Goal: Transaction & Acquisition: Purchase product/service

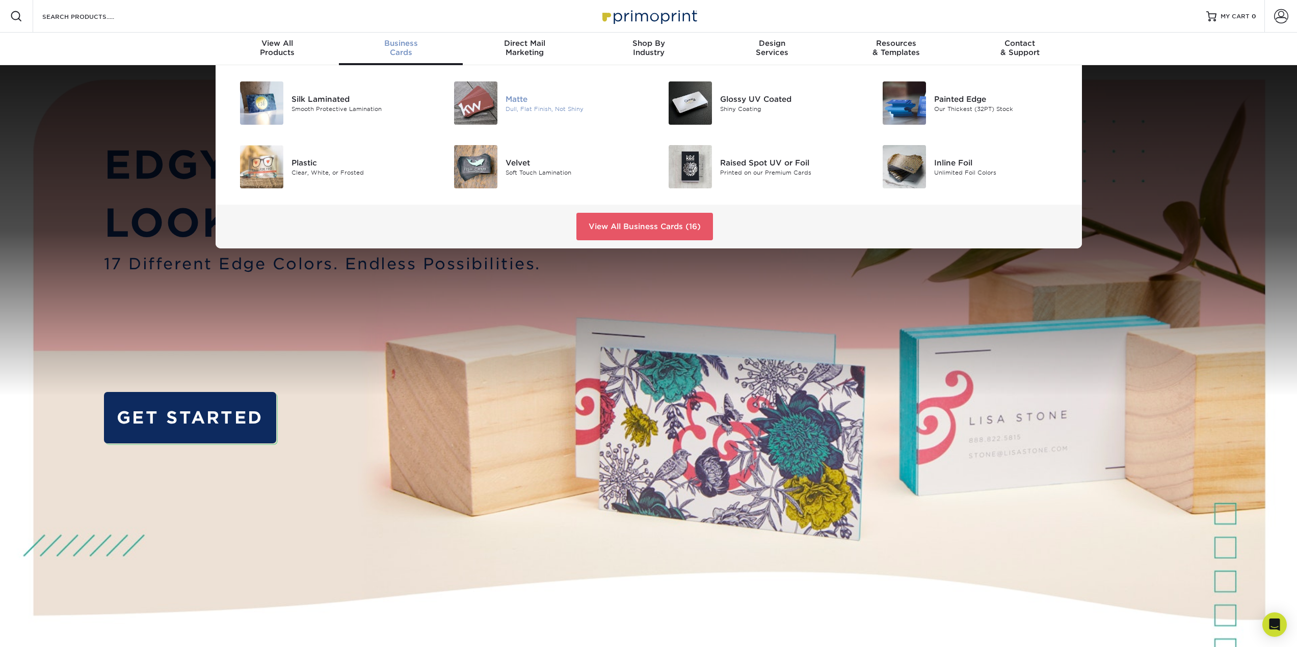
click at [524, 109] on div "Dull, Flat Finish, Not Shiny" at bounding box center [572, 108] width 135 height 9
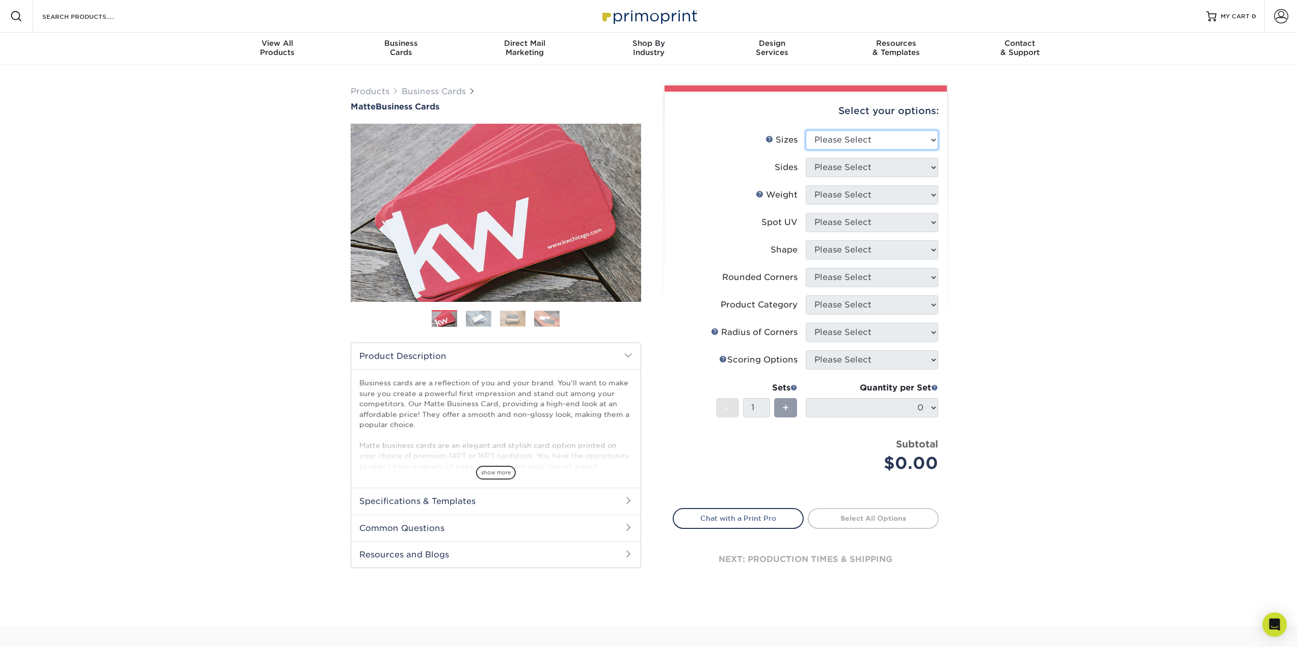
click at [841, 140] on select "Please Select 1.5" x 3.5" - Mini 1.75" x 3.5" - Mini 2" x 2" - Square 2" x 3" -…" at bounding box center [871, 139] width 132 height 19
select select "1.50x3.50"
click at [805, 130] on select "Please Select 1.5" x 3.5" - Mini 1.75" x 3.5" - Mini 2" x 2" - Square 2" x 3" -…" at bounding box center [871, 139] width 132 height 19
click at [845, 170] on select "Please Select Print Both Sides Print Front Only" at bounding box center [871, 167] width 132 height 19
select select "13abbda7-1d64-4f25-8bb2-c179b224825d"
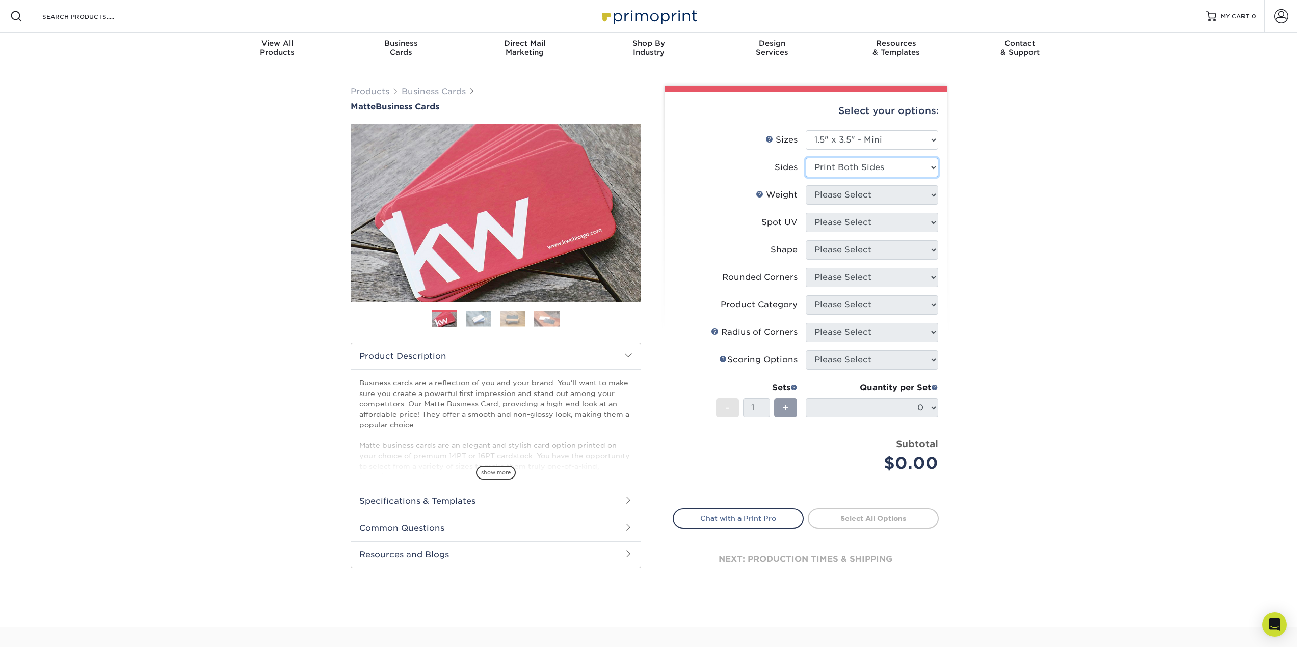
click at [805, 158] on select "Please Select Print Both Sides Print Front Only" at bounding box center [871, 167] width 132 height 19
click at [845, 199] on select "Please Select 16PT 14PT" at bounding box center [871, 194] width 132 height 19
select select "16PT"
click at [805, 185] on select "Please Select 16PT 14PT" at bounding box center [871, 194] width 132 height 19
click at [843, 225] on select "Please Select No Spot UV Front and Back (Both Sides) Front Only Back Only" at bounding box center [871, 222] width 132 height 19
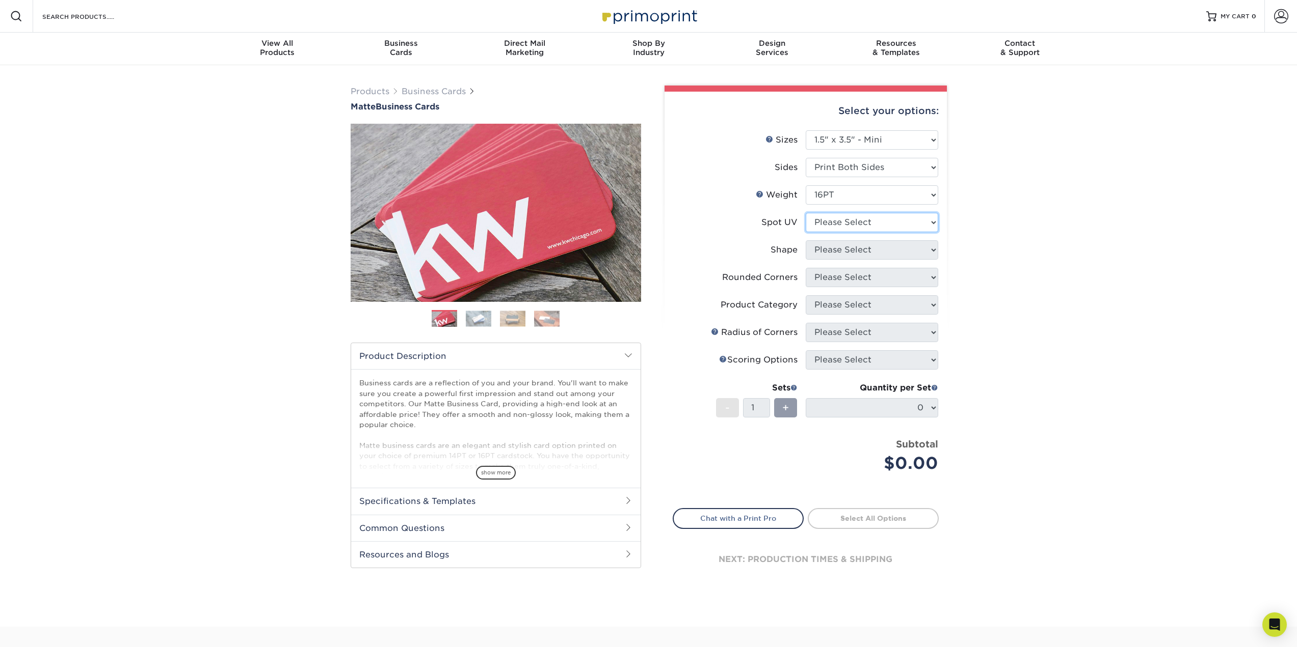
select select "3"
click at [805, 213] on select "Please Select No Spot UV Front and Back (Both Sides) Front Only Back Only" at bounding box center [871, 222] width 132 height 19
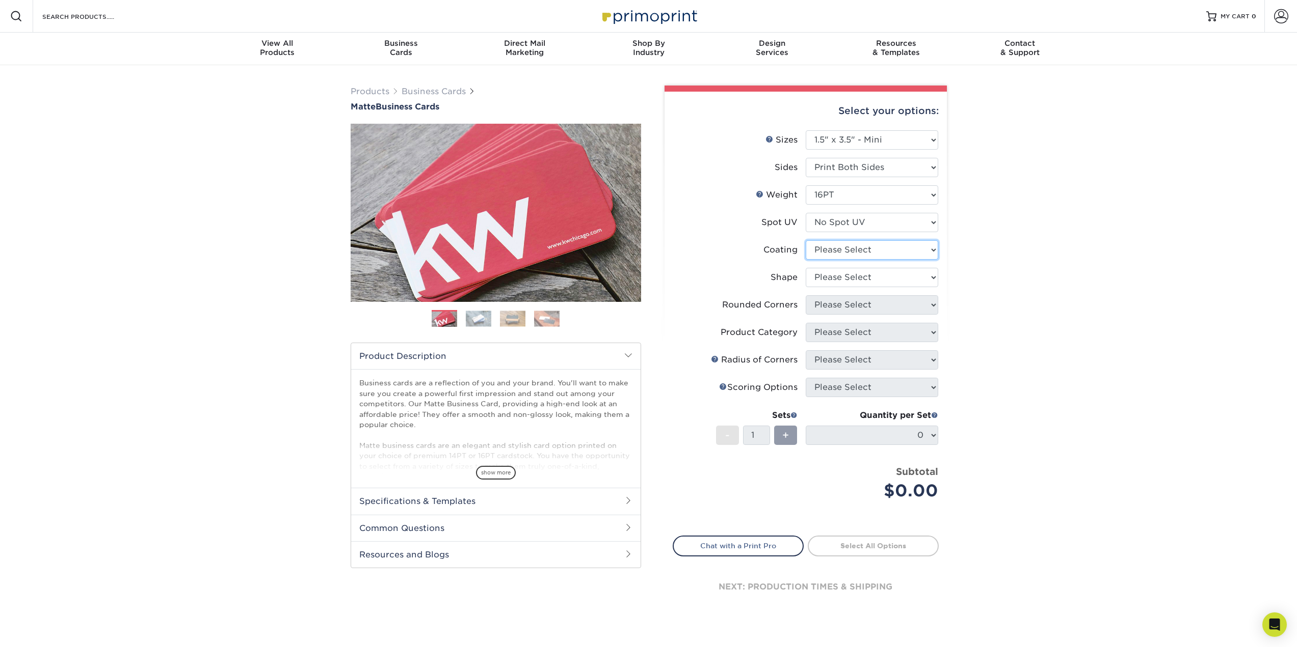
click at [836, 249] on select at bounding box center [871, 249] width 132 height 19
select select "121bb7b5-3b4d-429f-bd8d-bbf80e953313"
click at [805, 240] on select at bounding box center [871, 249] width 132 height 19
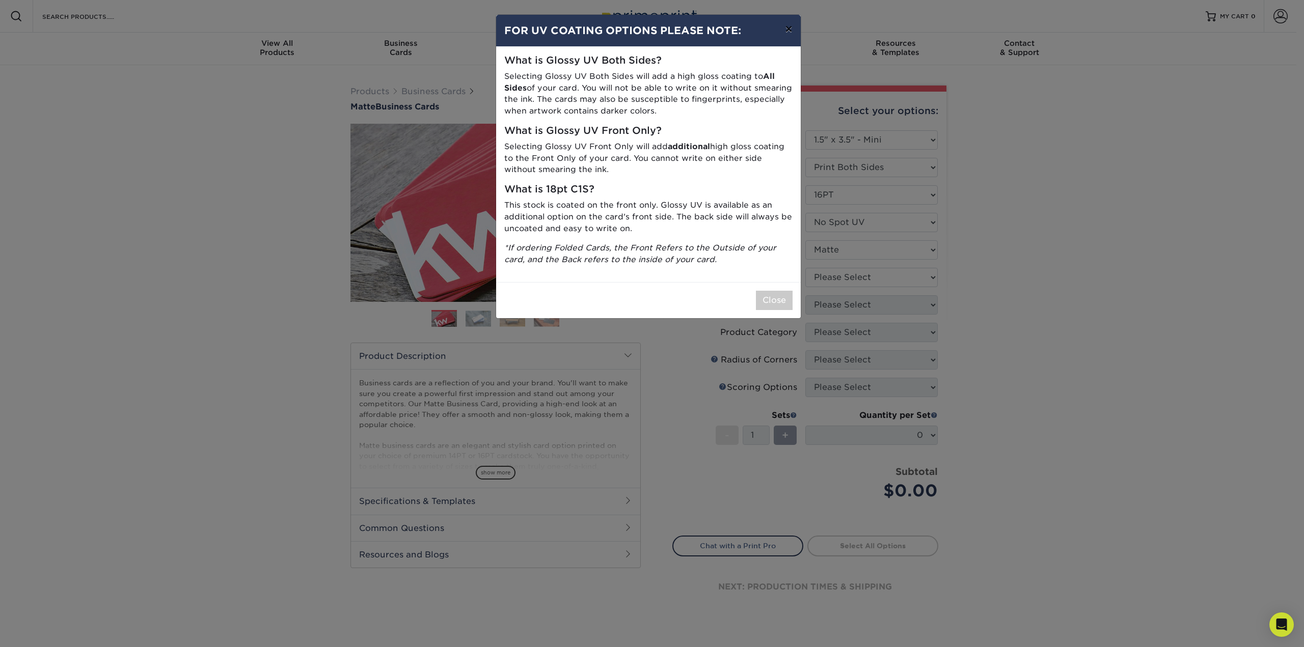
click at [795, 28] on button "×" at bounding box center [788, 29] width 23 height 29
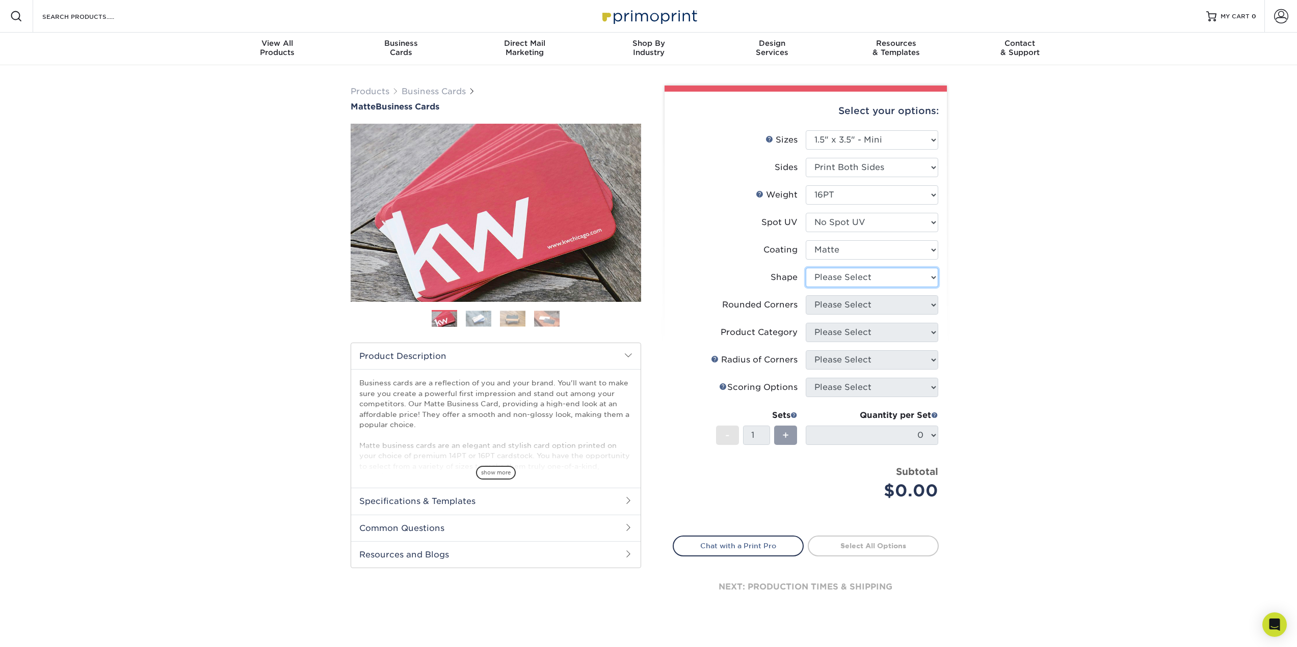
click at [849, 277] on select "Please Select Standard" at bounding box center [871, 277] width 132 height 19
select select "standard"
click at [805, 268] on select "Please Select Standard" at bounding box center [871, 277] width 132 height 19
click at [844, 306] on select "Please Select Yes - Round 2 Corners Yes - Round 4 Corners No" at bounding box center [871, 304] width 132 height 19
select select "0"
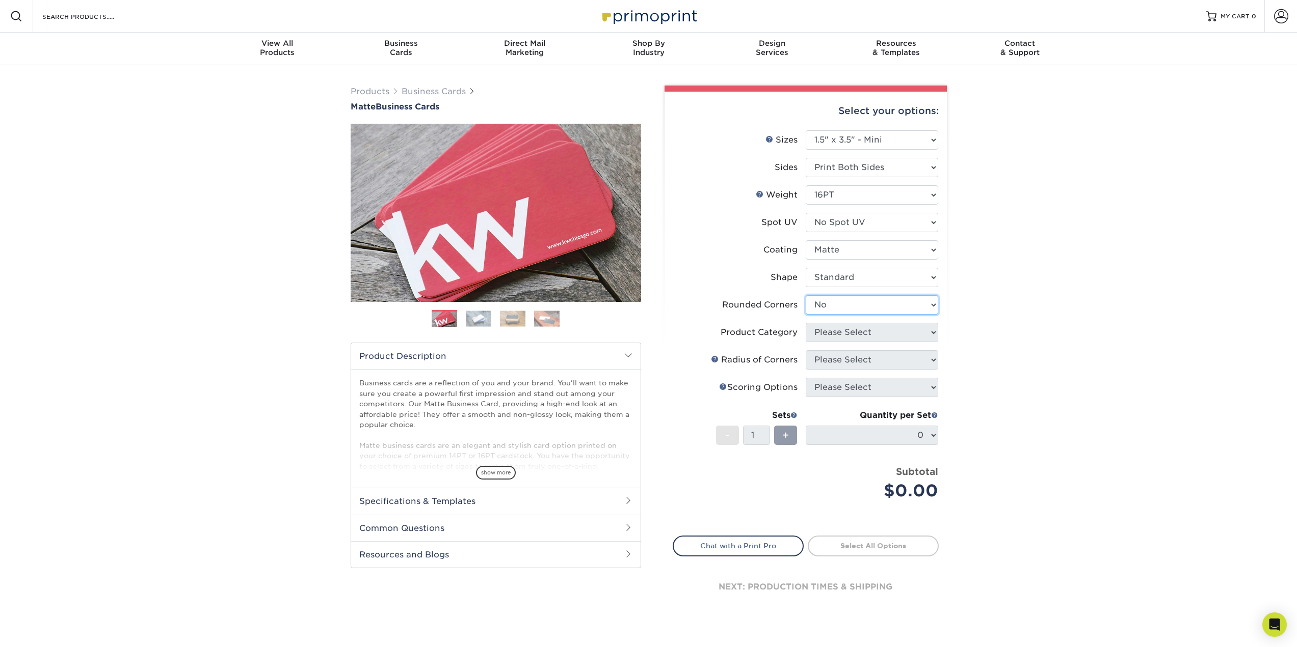
click at [805, 295] on select "Please Select Yes - Round 2 Corners Yes - Round 4 Corners No" at bounding box center [871, 304] width 132 height 19
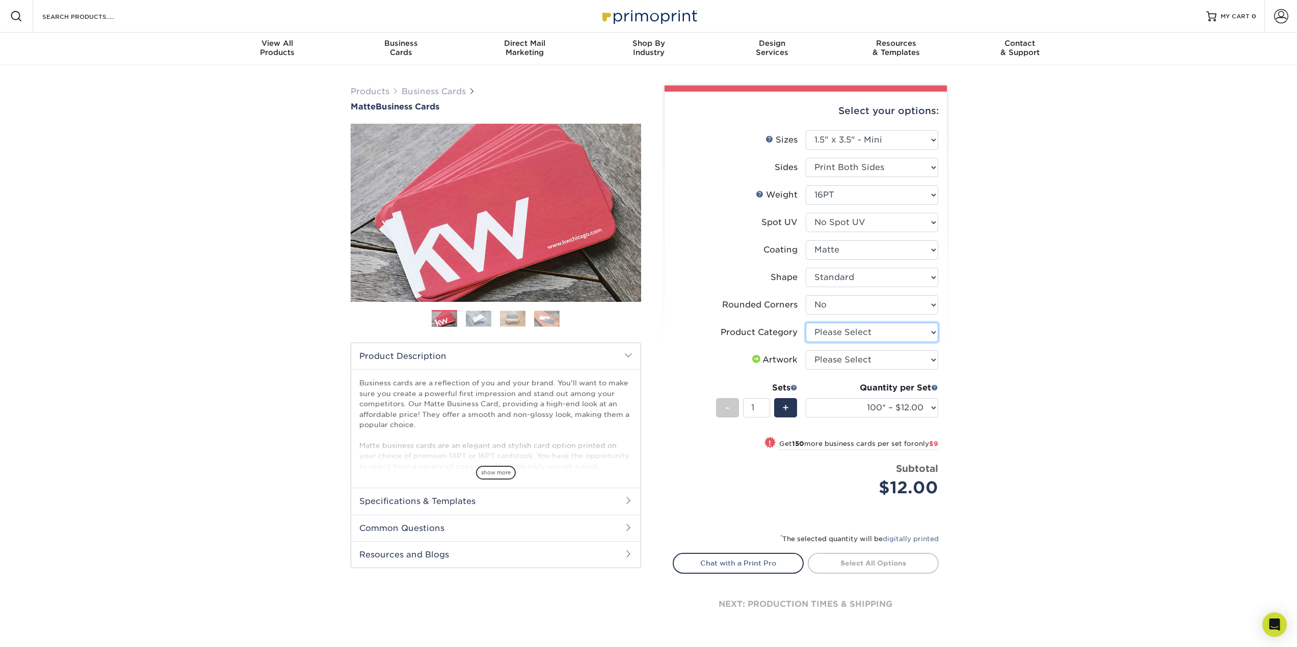
click at [924, 331] on select "Please Select Business Cards" at bounding box center [871, 332] width 132 height 19
select select "3b5148f1-0588-4f88-a218-97bcfdce65c1"
click at [805, 323] on select "Please Select Business Cards" at bounding box center [871, 332] width 132 height 19
click at [916, 366] on select "Please Select I will upload files I need a design - $100" at bounding box center [871, 359] width 132 height 19
select select "upload"
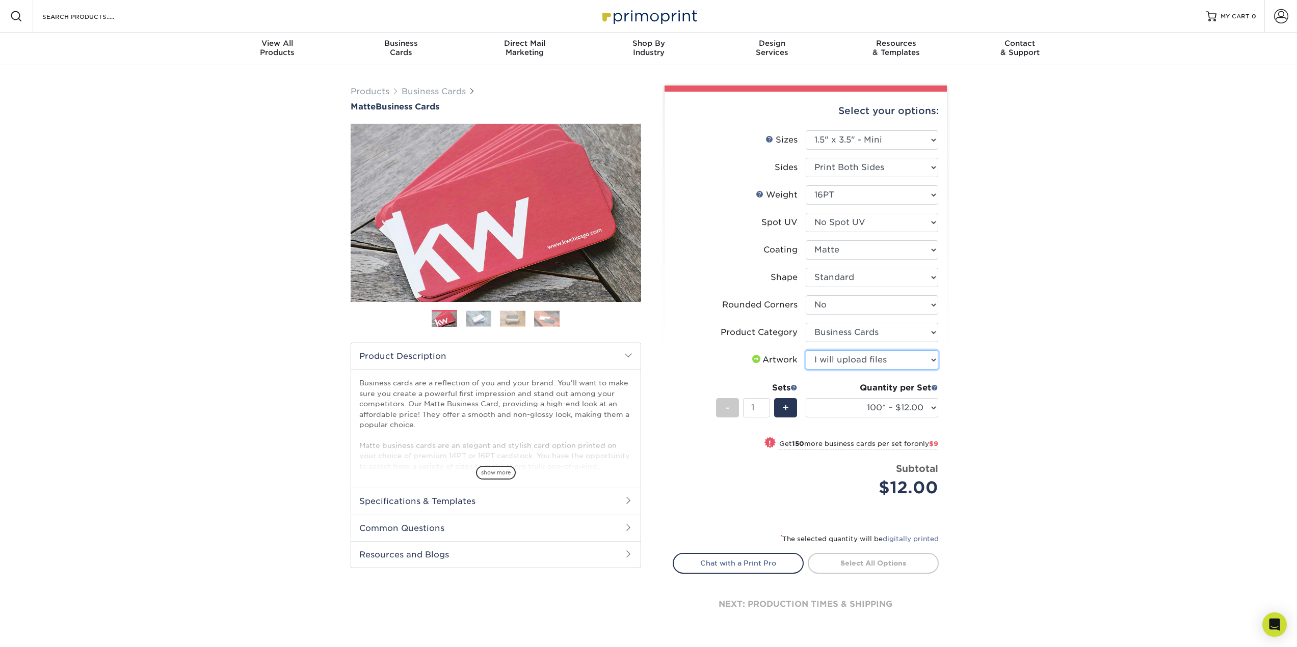
click at [805, 350] on select "Please Select I will upload files I need a design - $100" at bounding box center [871, 359] width 132 height 19
click at [911, 407] on select "100* – $12.00 250* – $21.00 500 – $42.00 1000 – $60.00 2500 – $129.00 5000 – $1…" at bounding box center [871, 407] width 132 height 19
select select "500 – $42.00"
click at [805, 398] on select "100* – $12.00 250* – $21.00 500 – $42.00 1000 – $60.00 2500 – $129.00 5000 – $1…" at bounding box center [871, 407] width 132 height 19
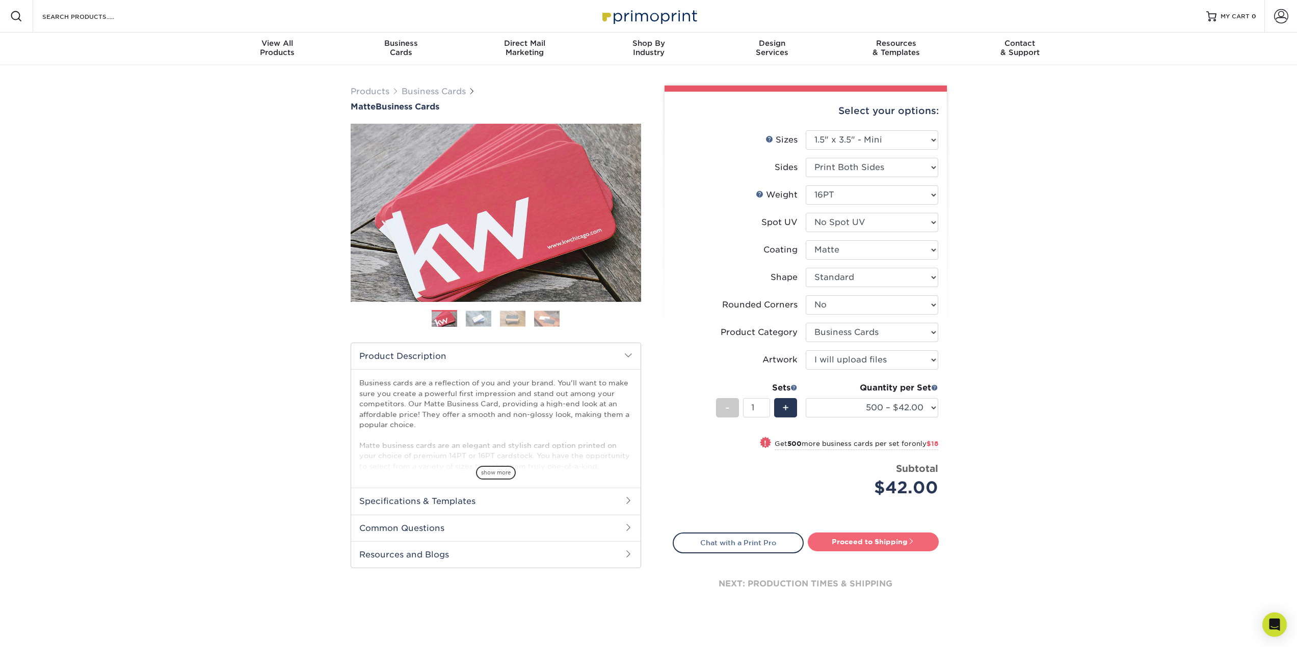
click at [914, 543] on span at bounding box center [910, 541] width 7 height 7
type input "Set 1"
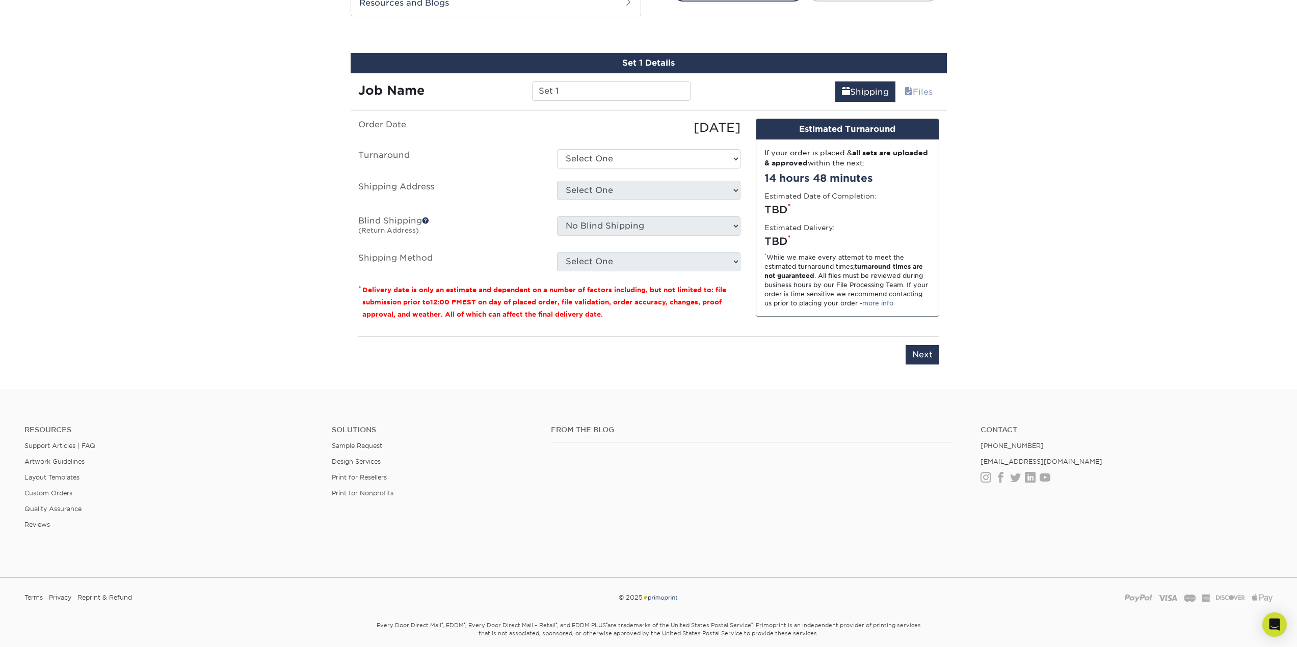
scroll to position [561, 0]
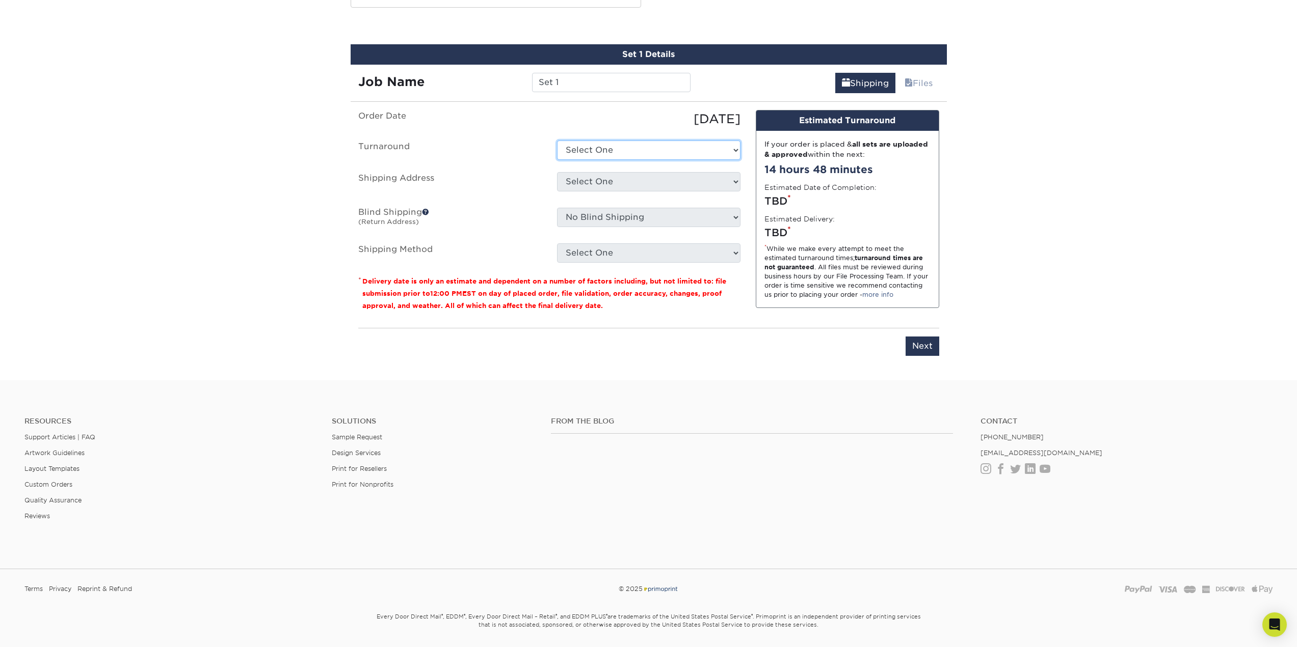
click at [679, 155] on select "Select One 2-4 Business Days 2 Day Next Business Day" at bounding box center [648, 150] width 183 height 19
select select "05d89704-2590-45d3-94bd-ad0e64348244"
click at [557, 141] on select "Select One 2-4 Business Days 2 Day Next Business Day" at bounding box center [648, 150] width 183 height 19
click at [679, 177] on select "Select One + Add New Address - Login" at bounding box center [648, 181] width 183 height 19
select select "newaddress"
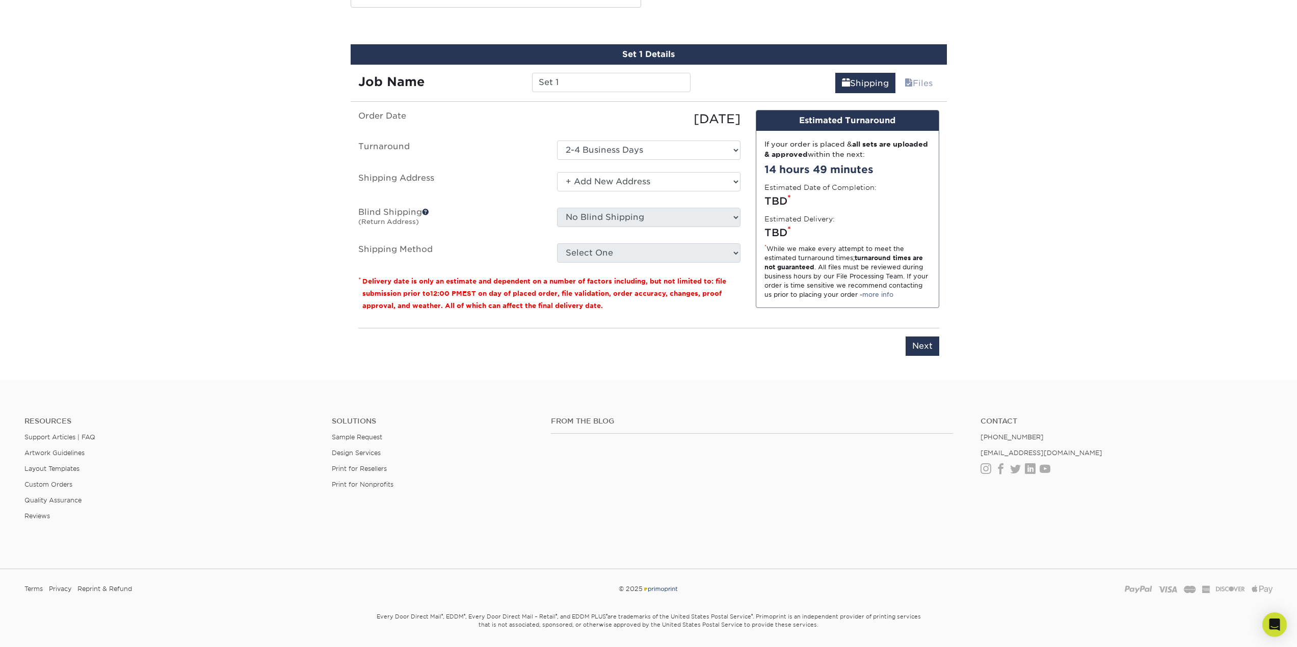
click at [557, 172] on select "Select One + Add New Address - Login" at bounding box center [648, 181] width 183 height 19
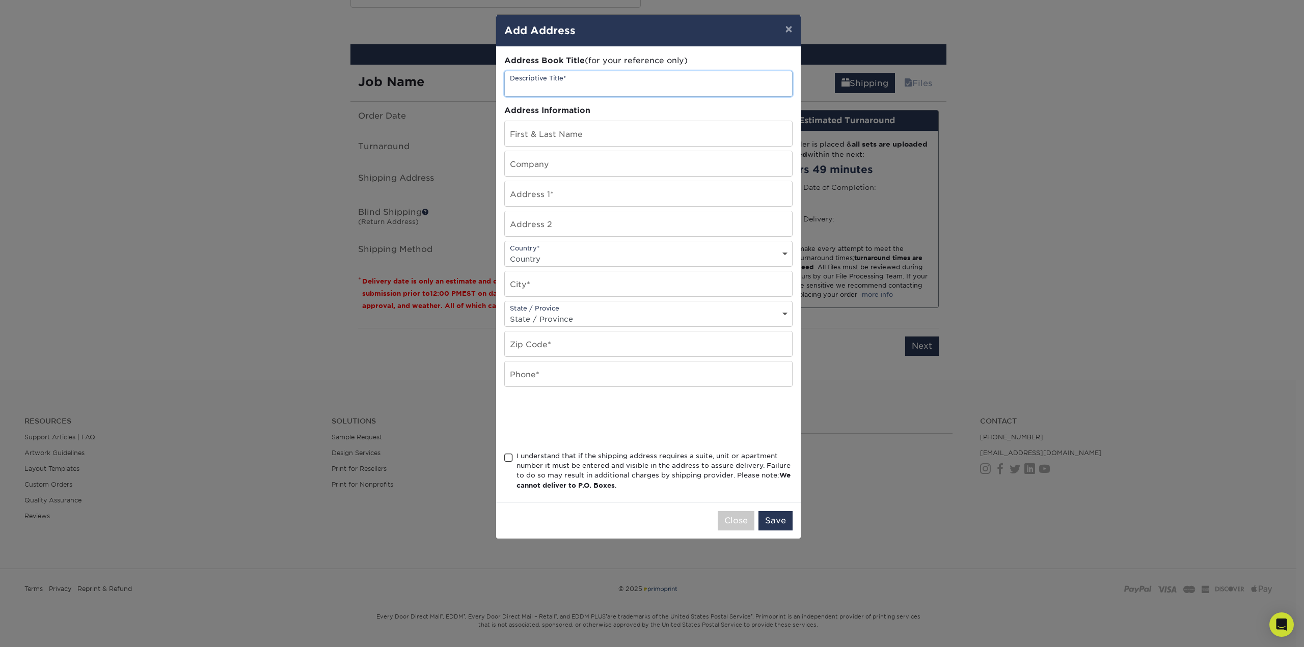
click at [559, 85] on input "text" at bounding box center [648, 83] width 287 height 25
type input "praymatic"
click at [581, 132] on input "text" at bounding box center [648, 133] width 287 height 25
type input "Linda Shieh"
click at [566, 185] on input "text" at bounding box center [648, 193] width 287 height 25
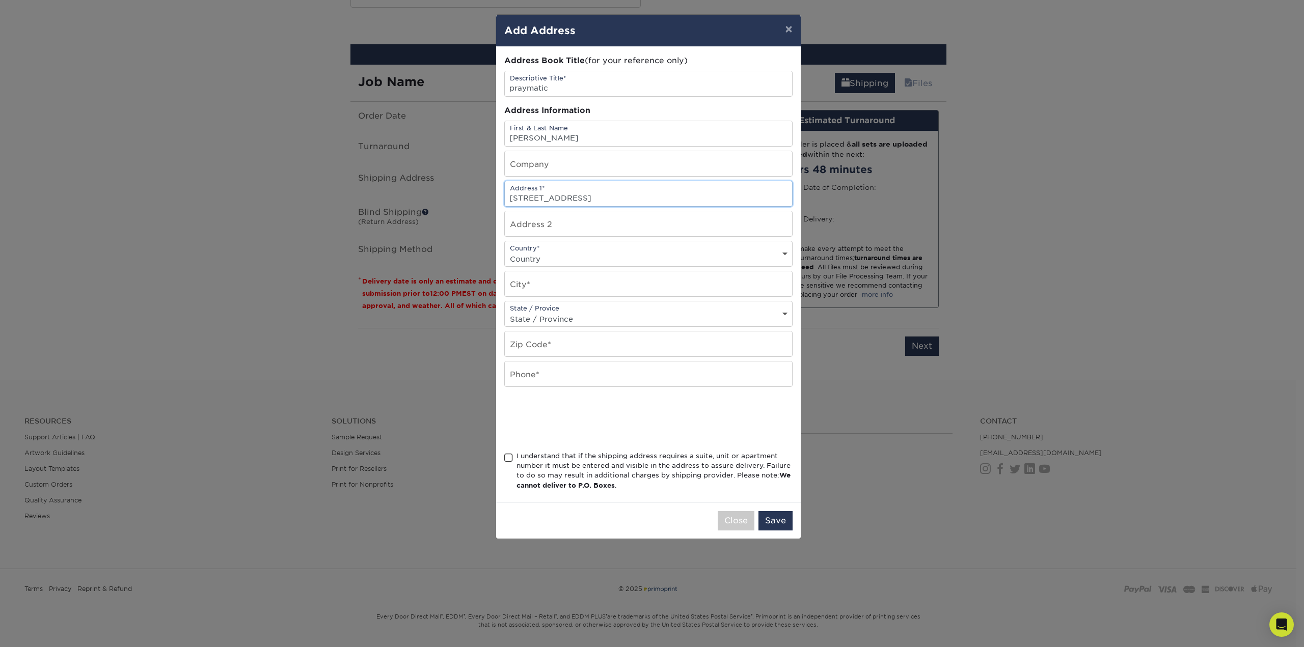
type input "137 3rd Avenue"
click at [570, 252] on select "Country United States Canada ----------------------------- Afghanistan Albania …" at bounding box center [648, 259] width 287 height 15
select select "US"
click at [505, 252] on select "Country United States Canada ----------------------------- Afghanistan Albania …" at bounding box center [648, 259] width 287 height 15
click at [570, 280] on input "text" at bounding box center [648, 284] width 287 height 25
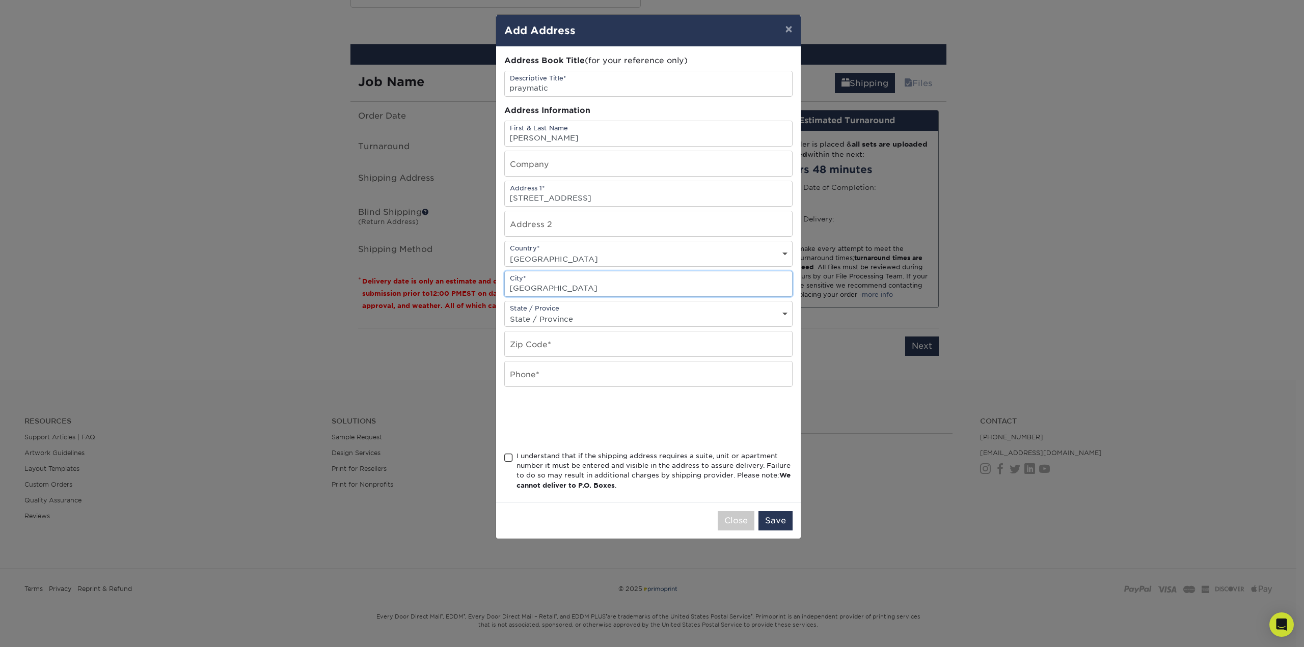
type input "Haddon Heights"
click at [573, 312] on div "State / Provice State / Province Alabama Alaska Arizona Arkansas California Col…" at bounding box center [648, 314] width 288 height 26
click at [576, 317] on div "State / Provice State / Province Alabama Alaska Arizona Arkansas California Col…" at bounding box center [648, 314] width 288 height 26
click at [578, 316] on select "State / Province Alabama Alaska Arizona Arkansas California Colorado Connecticu…" at bounding box center [648, 319] width 287 height 15
select select "NJ"
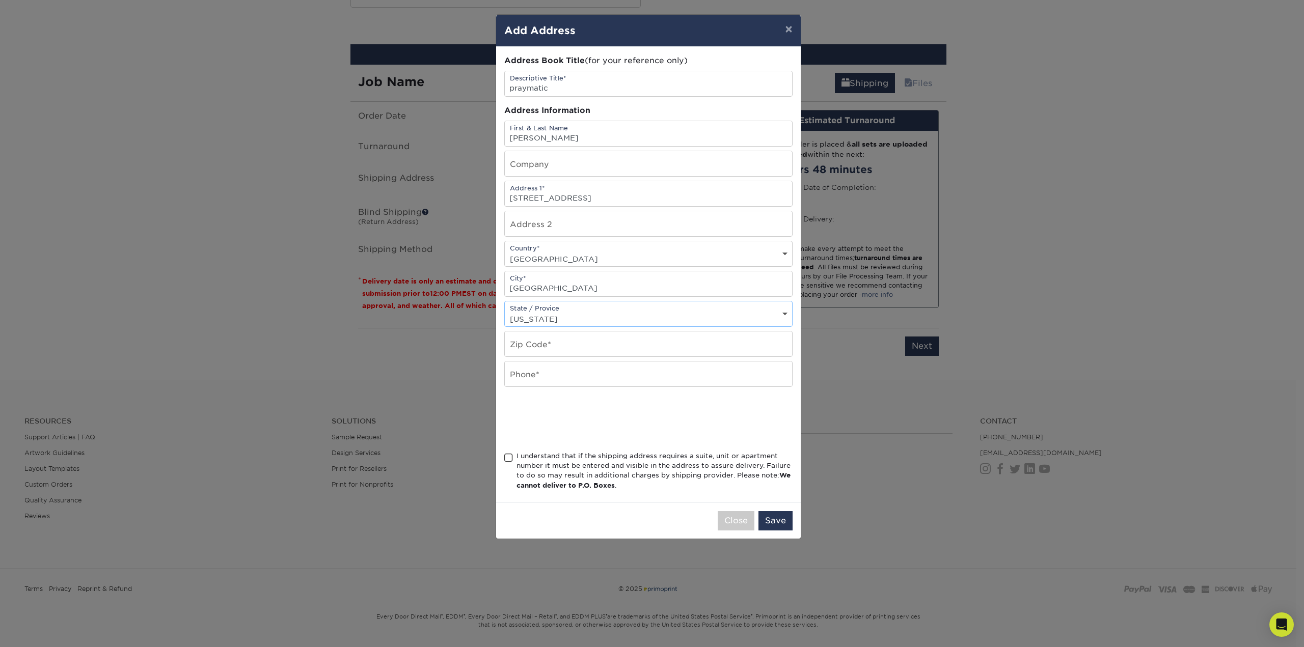
click at [505, 312] on select "State / Province Alabama Alaska Arizona Arkansas California Colorado Connecticu…" at bounding box center [648, 319] width 287 height 15
click at [588, 355] on input "text" at bounding box center [648, 344] width 287 height 25
type input "08035"
click at [583, 376] on input "text" at bounding box center [648, 374] width 287 height 25
type input "8566884204"
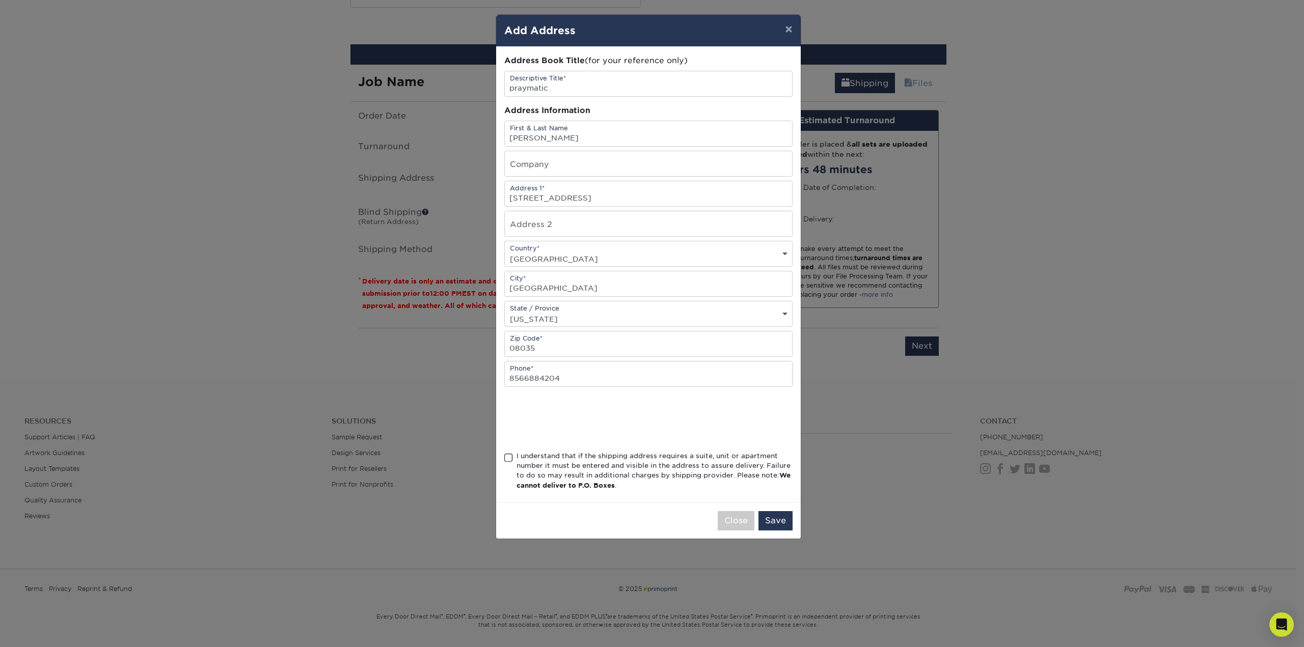
click at [507, 462] on span at bounding box center [508, 458] width 9 height 10
click at [0, 0] on input "I understand that if the shipping address requires a suite, unit or apartment n…" at bounding box center [0, 0] width 0 height 0
click at [787, 525] on button "Save" at bounding box center [776, 520] width 34 height 19
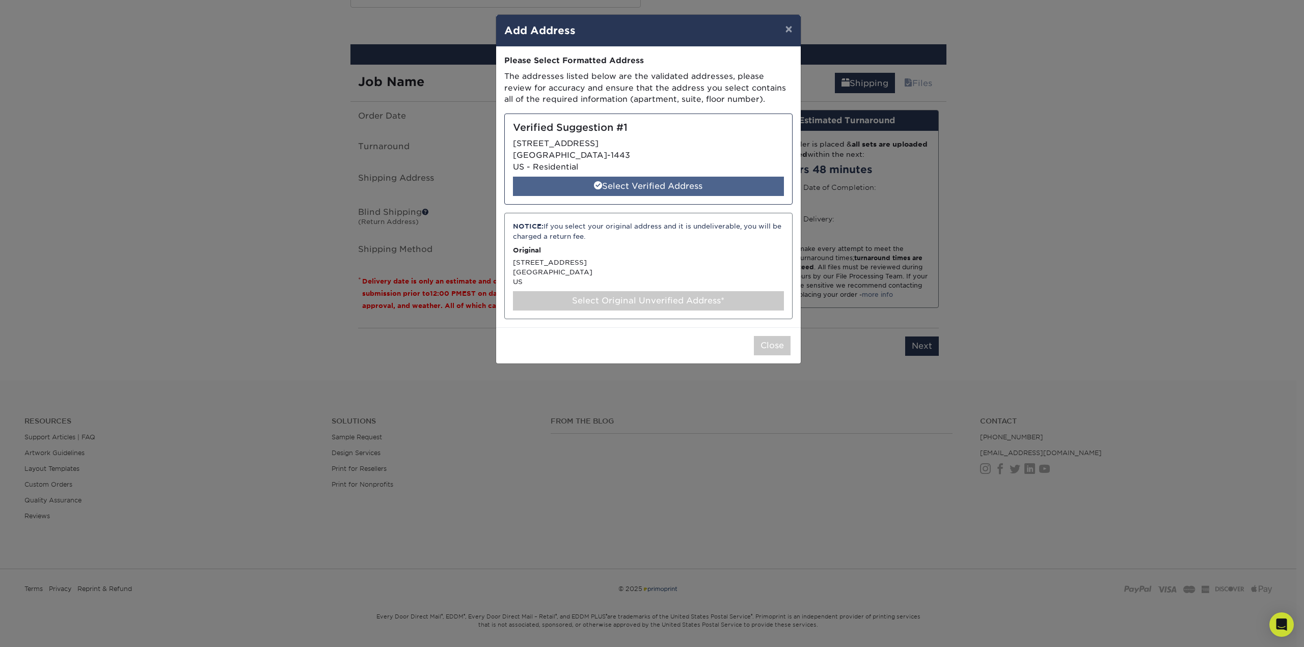
click at [703, 192] on div "Select Verified Address" at bounding box center [648, 186] width 271 height 19
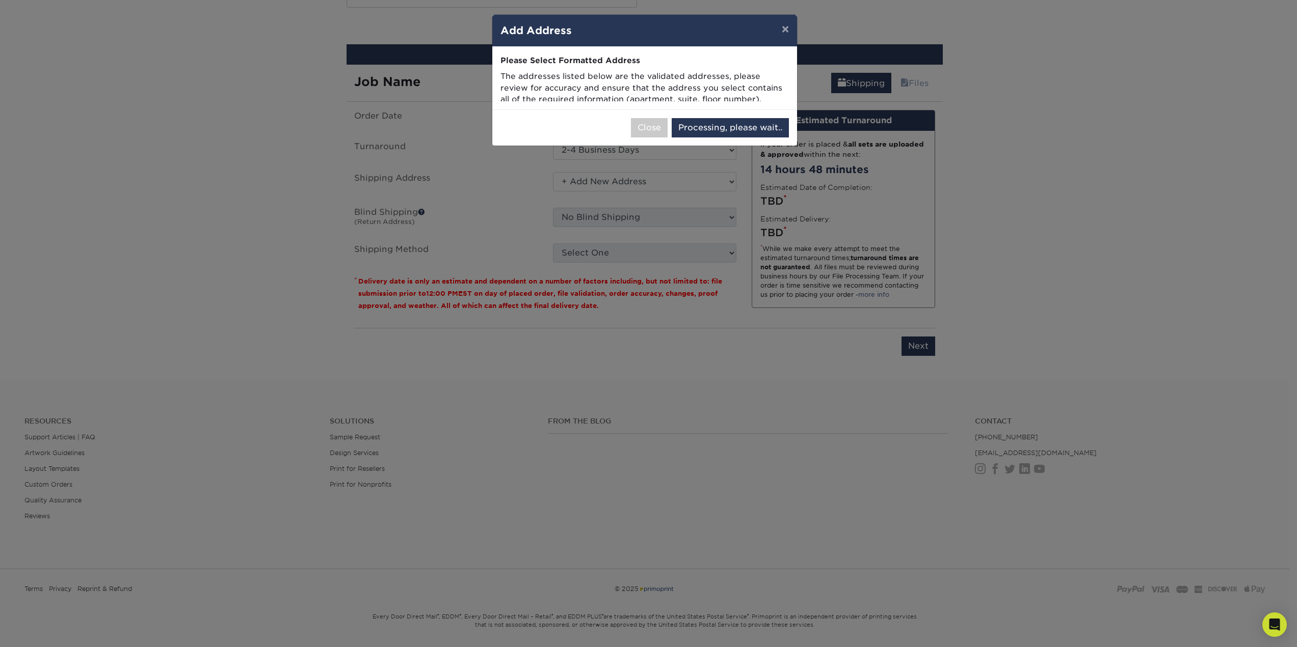
select select "286642"
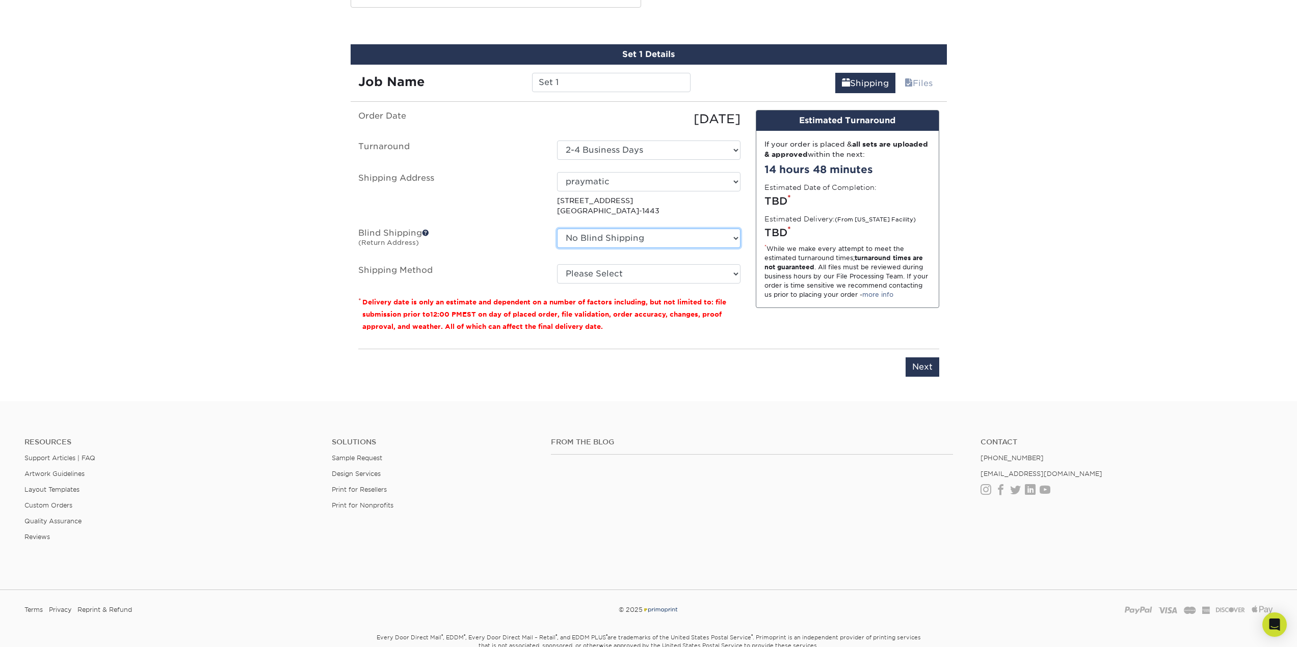
click at [730, 238] on select "No Blind Shipping + Add New Address" at bounding box center [648, 238] width 183 height 19
click at [427, 234] on span at bounding box center [425, 232] width 7 height 7
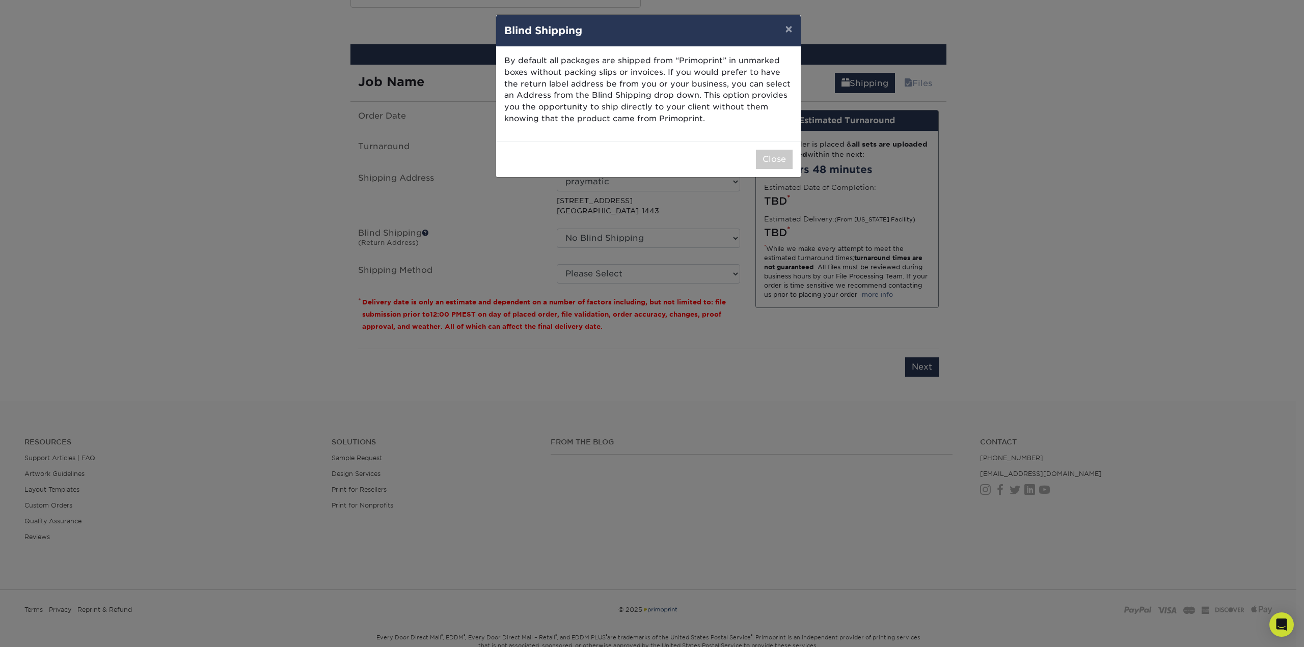
click at [996, 232] on div "× Blind Shipping By default all packages are shipped from “Primoprint” in unmar…" at bounding box center [652, 323] width 1304 height 647
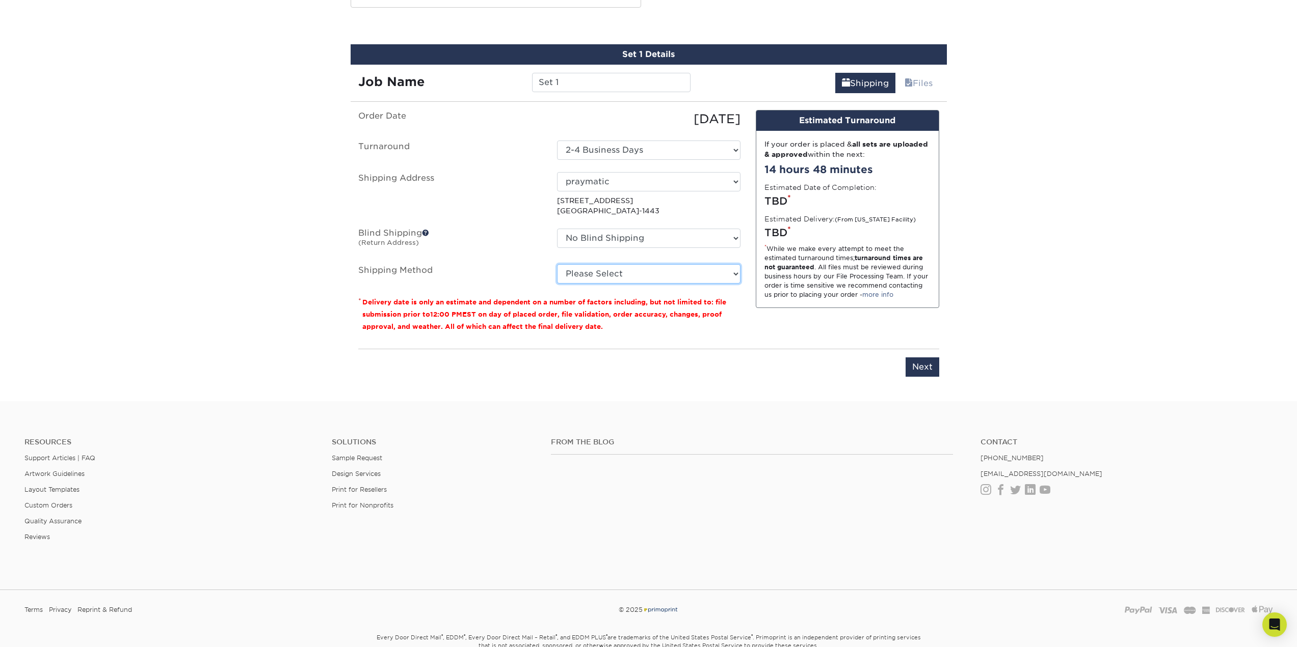
click at [715, 272] on select "Please Select Ground Shipping (+$8.96) 3 Day Shipping Service (+$20.06) 2 Day A…" at bounding box center [648, 273] width 183 height 19
select select "03"
click at [557, 264] on select "Please Select Ground Shipping (+$8.96) 3 Day Shipping Service (+$20.06) 2 Day A…" at bounding box center [648, 273] width 183 height 19
click at [919, 371] on input "Next" at bounding box center [922, 367] width 34 height 19
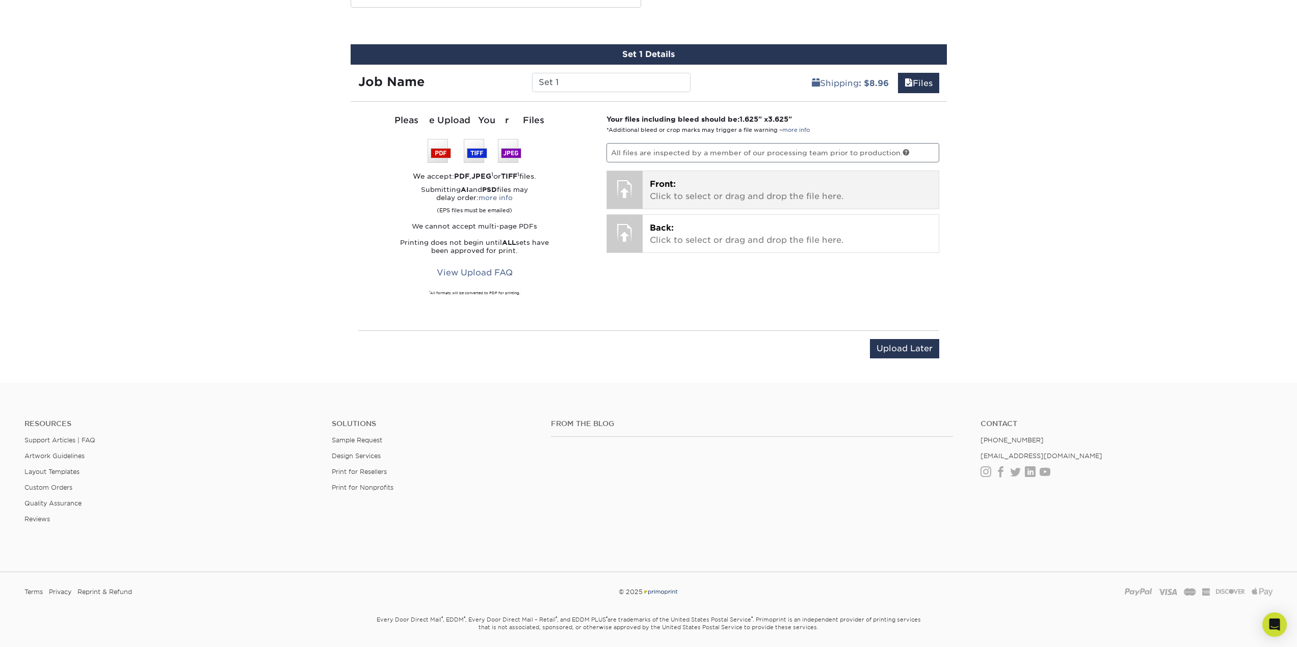
click at [664, 194] on p "Front: Click to select or drag and drop the file here." at bounding box center [791, 190] width 282 height 24
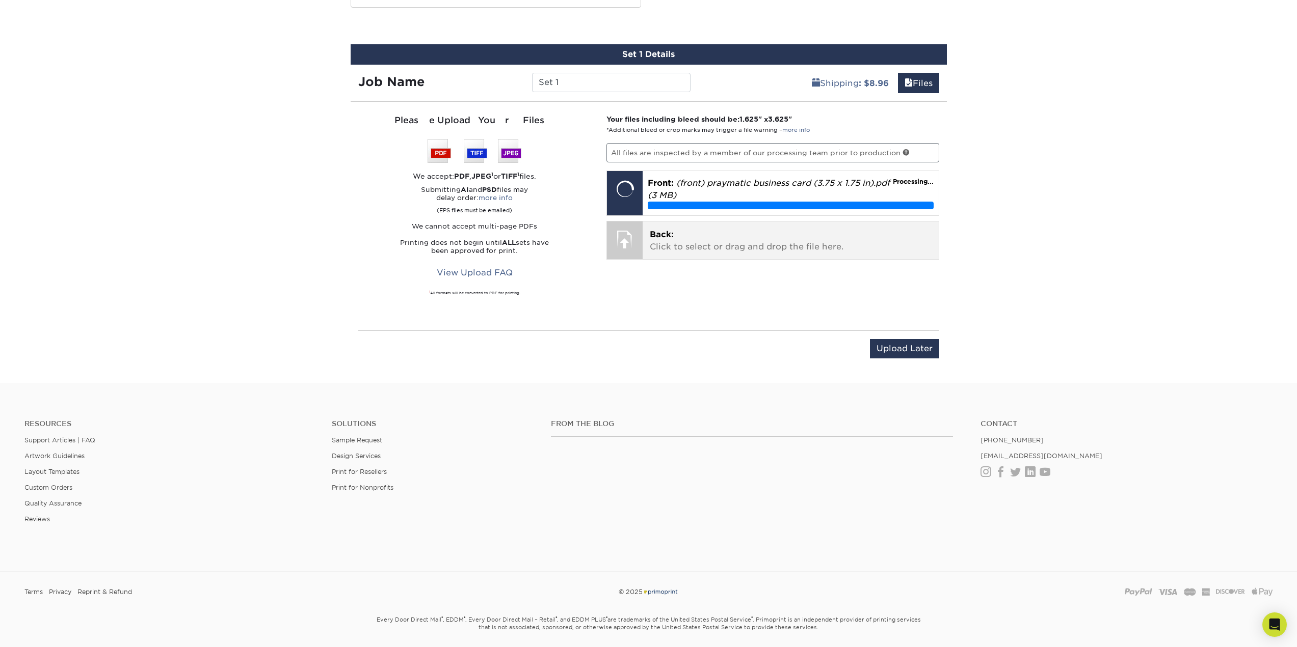
click at [657, 234] on span "Back:" at bounding box center [662, 235] width 24 height 10
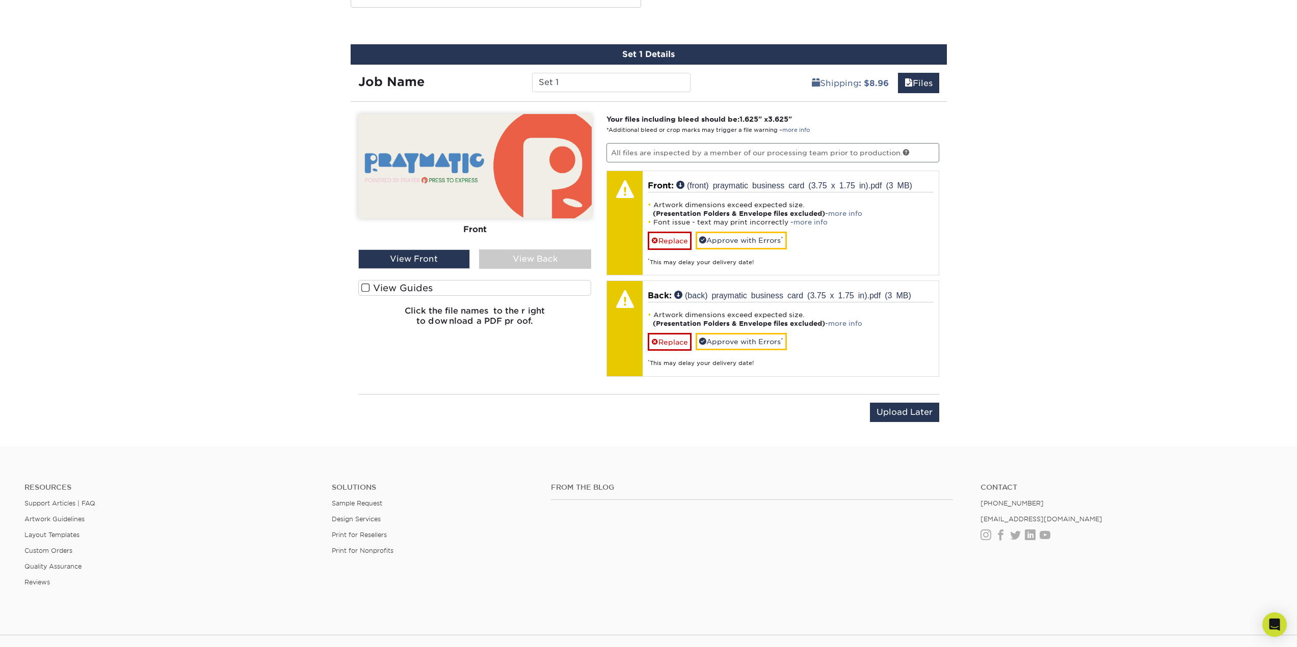
click at [508, 257] on div "View Back" at bounding box center [535, 259] width 112 height 19
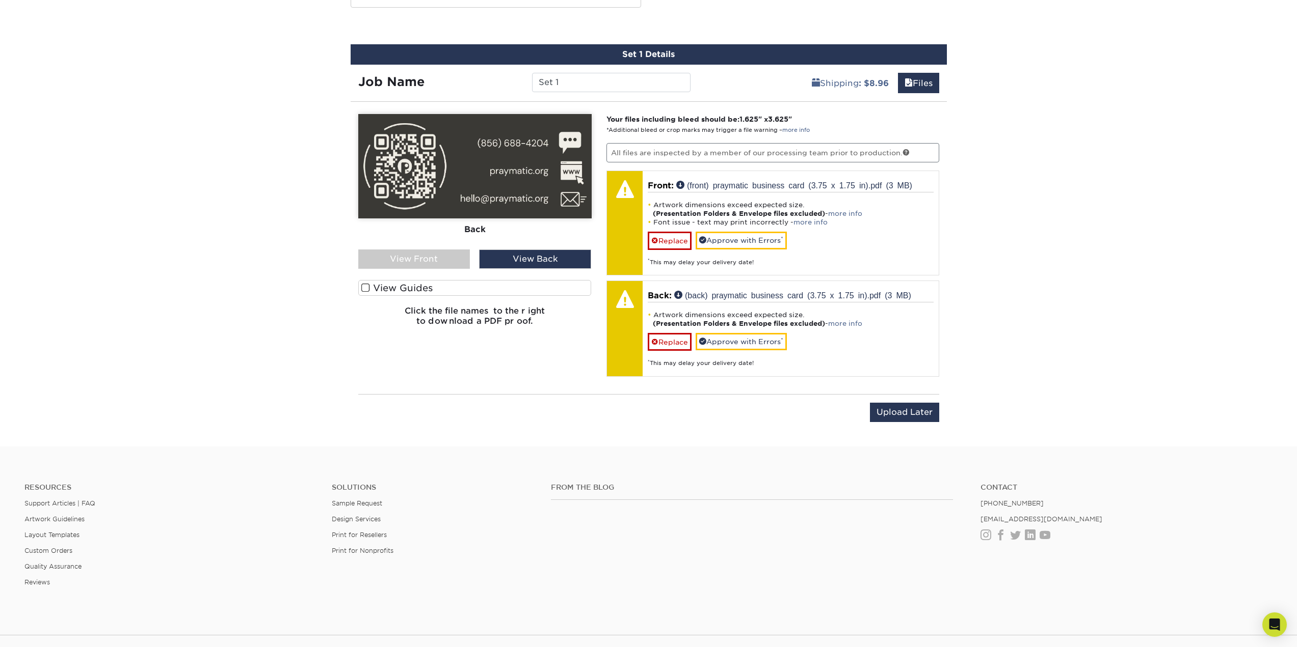
click at [466, 192] on img at bounding box center [474, 166] width 233 height 104
click at [438, 261] on div "View Front" at bounding box center [414, 259] width 112 height 19
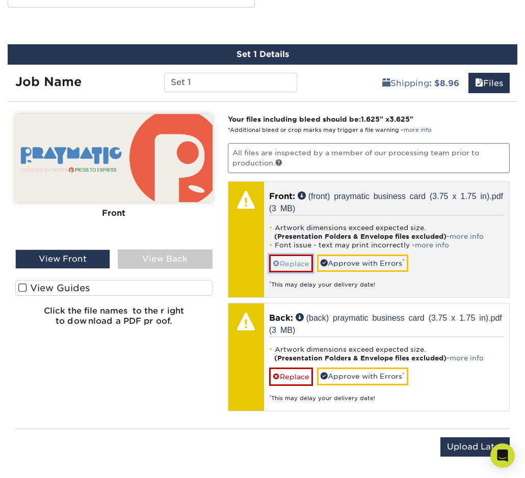
click at [289, 265] on link "Replace" at bounding box center [291, 264] width 44 height 18
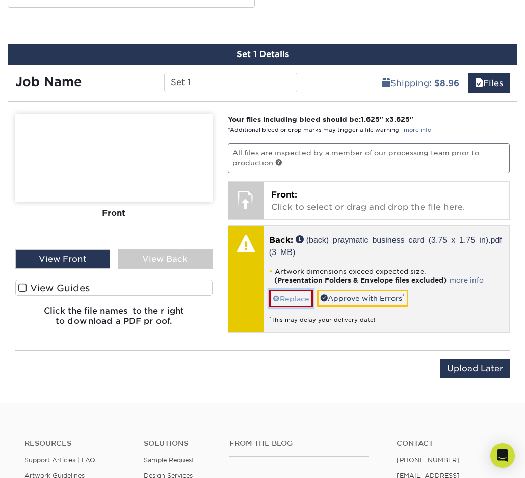
click at [285, 300] on link "Replace" at bounding box center [291, 299] width 44 height 18
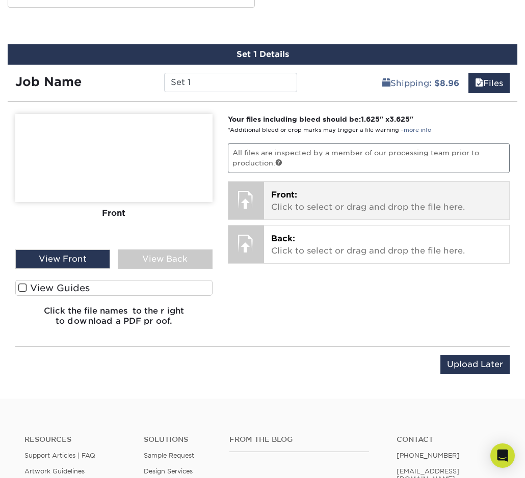
click at [252, 201] on div at bounding box center [246, 200] width 36 height 36
click at [246, 203] on div at bounding box center [246, 200] width 36 height 36
click at [282, 194] on span "Front:" at bounding box center [284, 195] width 26 height 10
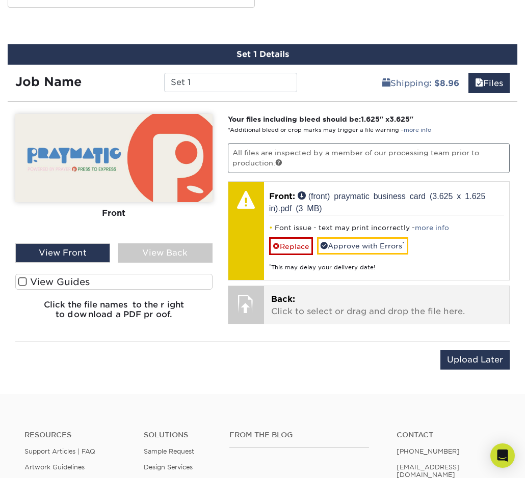
click at [241, 304] on div at bounding box center [246, 304] width 36 height 36
click at [277, 298] on span "Back:" at bounding box center [283, 299] width 24 height 10
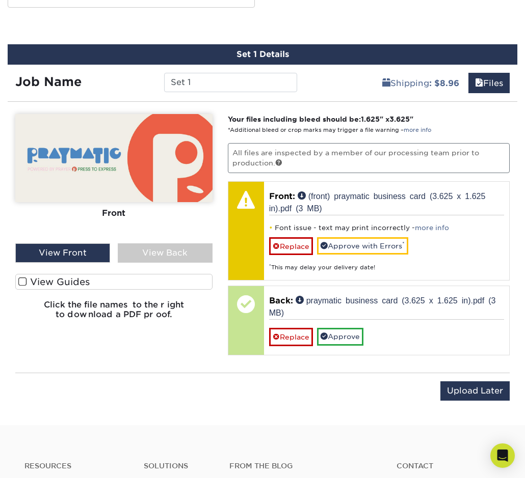
click at [173, 255] on div "View Back" at bounding box center [165, 253] width 95 height 19
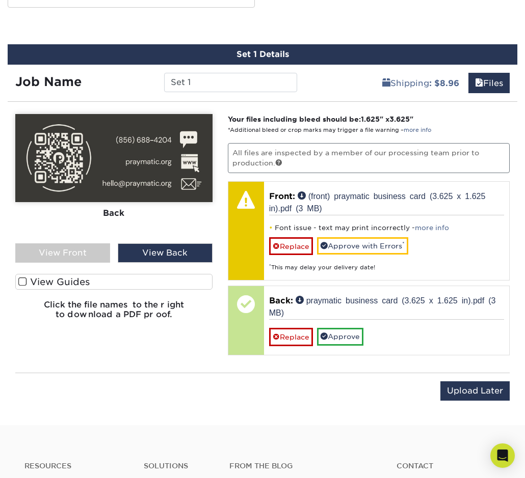
click at [94, 259] on div "View Front" at bounding box center [62, 253] width 95 height 19
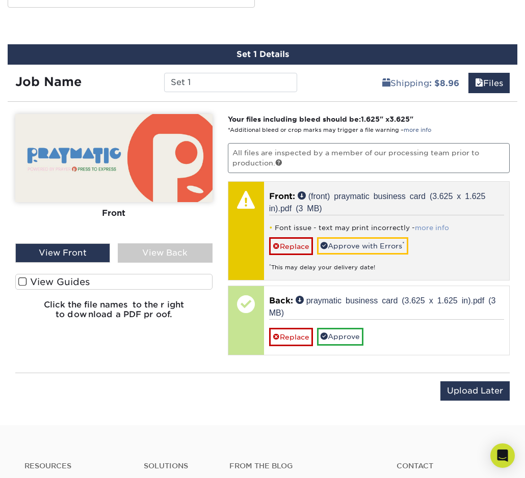
click at [427, 225] on link "more info" at bounding box center [432, 228] width 34 height 8
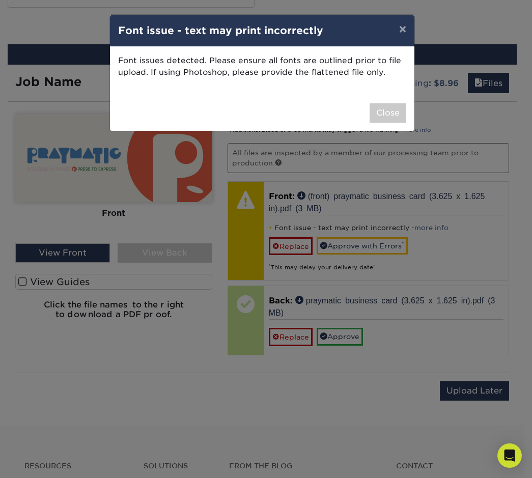
click at [441, 259] on div "× Font issue - text may print incorrectly Font issues detected. Please ensure a…" at bounding box center [266, 239] width 532 height 478
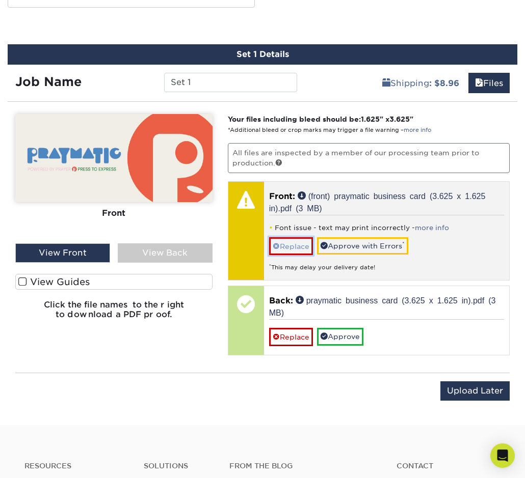
click at [302, 251] on link "Replace" at bounding box center [291, 246] width 44 height 18
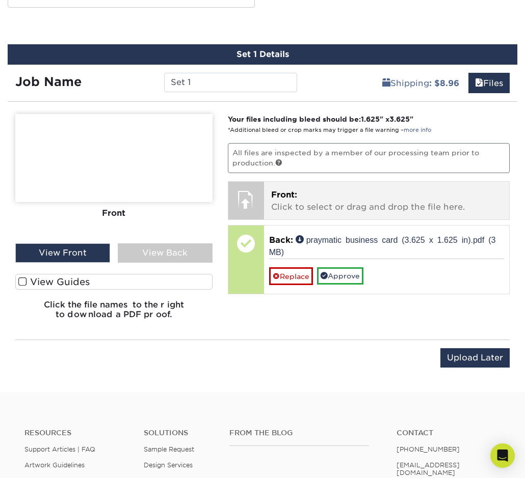
click at [258, 205] on div at bounding box center [246, 200] width 36 height 36
click at [284, 203] on p "Front: Click to select or drag and drop the file here." at bounding box center [386, 201] width 231 height 24
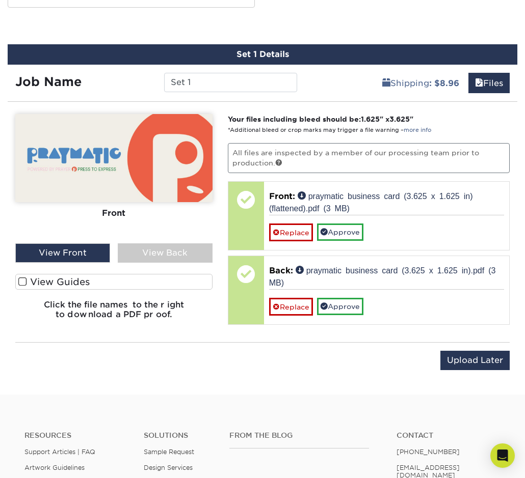
click at [187, 255] on div "View Back" at bounding box center [165, 253] width 95 height 19
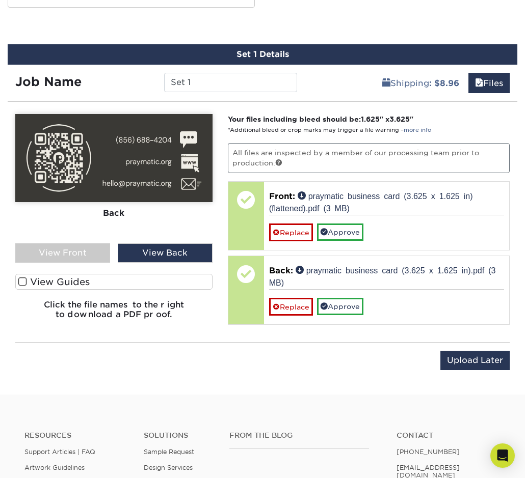
click at [89, 255] on div "View Front" at bounding box center [62, 253] width 95 height 19
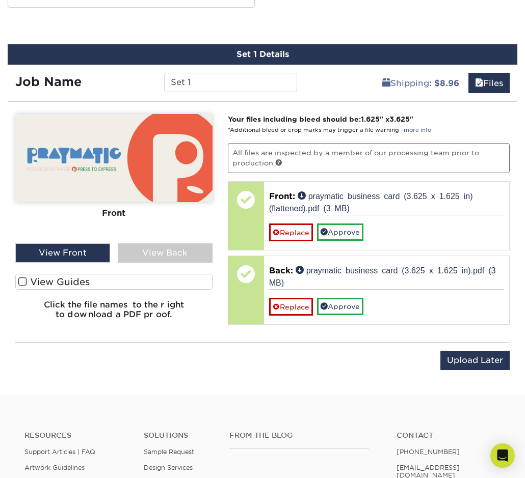
click at [65, 279] on label "View Guides" at bounding box center [113, 282] width 197 height 16
click at [0, 0] on input "View Guides" at bounding box center [0, 0] width 0 height 0
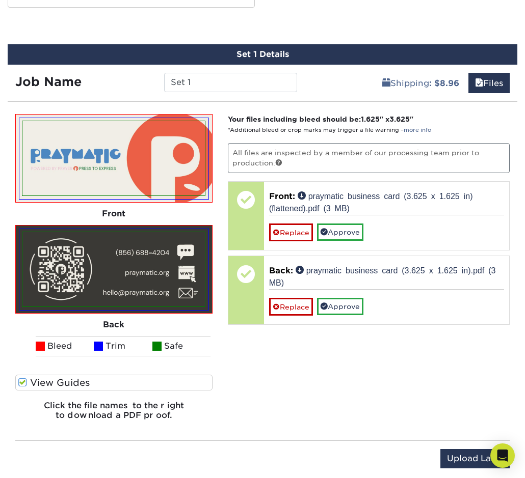
click at [19, 386] on span at bounding box center [22, 383] width 9 height 10
click at [0, 0] on input "View Guides" at bounding box center [0, 0] width 0 height 0
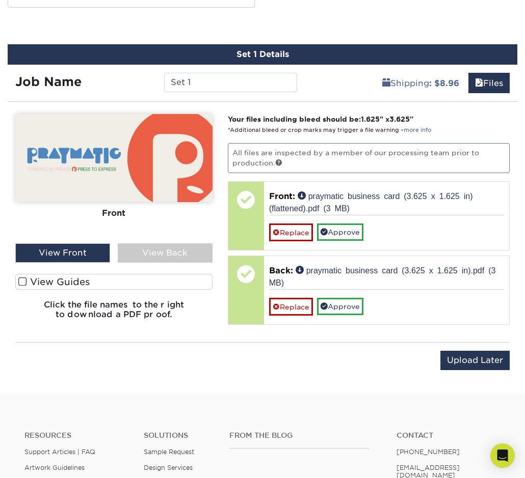
click at [63, 285] on label "View Guides" at bounding box center [113, 282] width 197 height 16
click at [0, 0] on input "View Guides" at bounding box center [0, 0] width 0 height 0
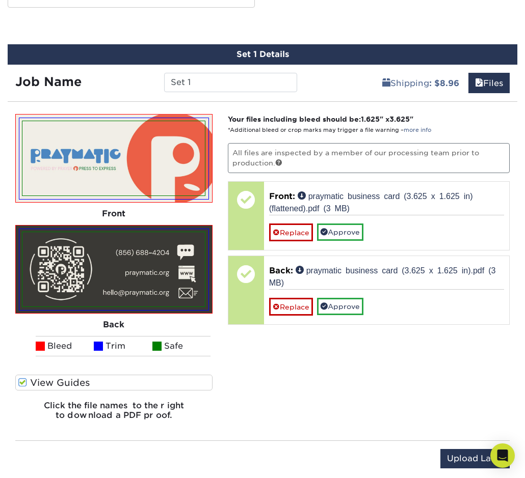
click at [23, 380] on span at bounding box center [22, 383] width 9 height 10
click at [0, 0] on input "View Guides" at bounding box center [0, 0] width 0 height 0
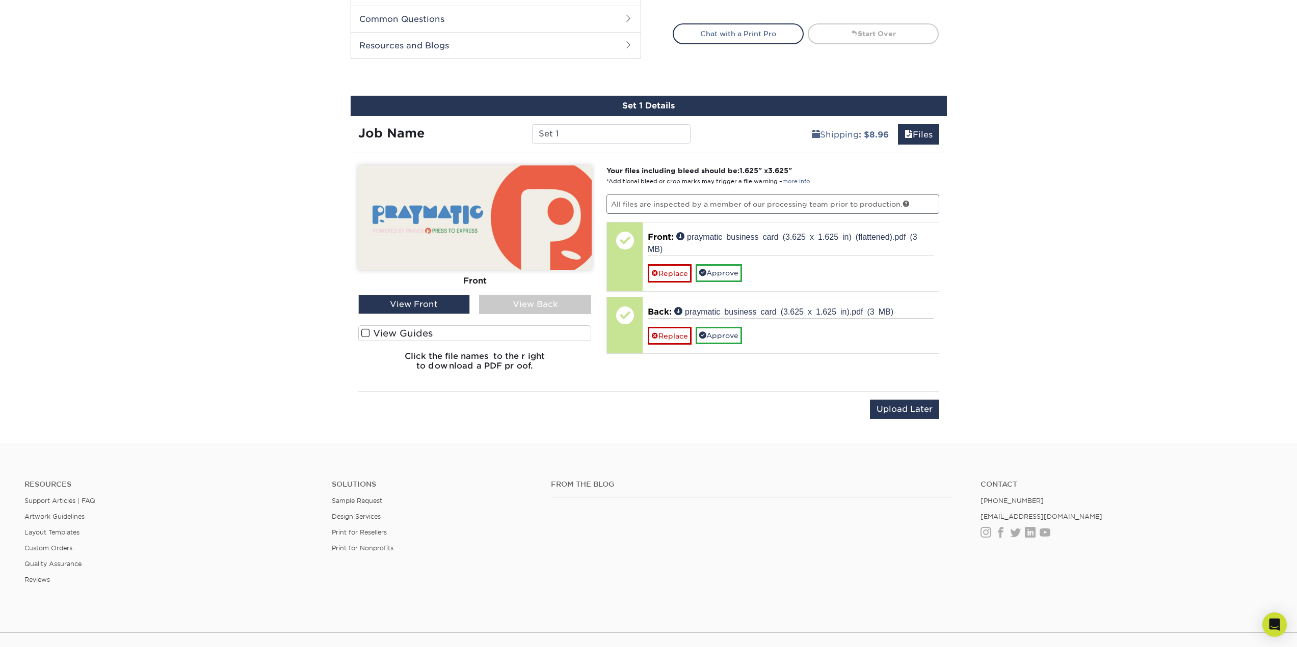
scroll to position [560, 0]
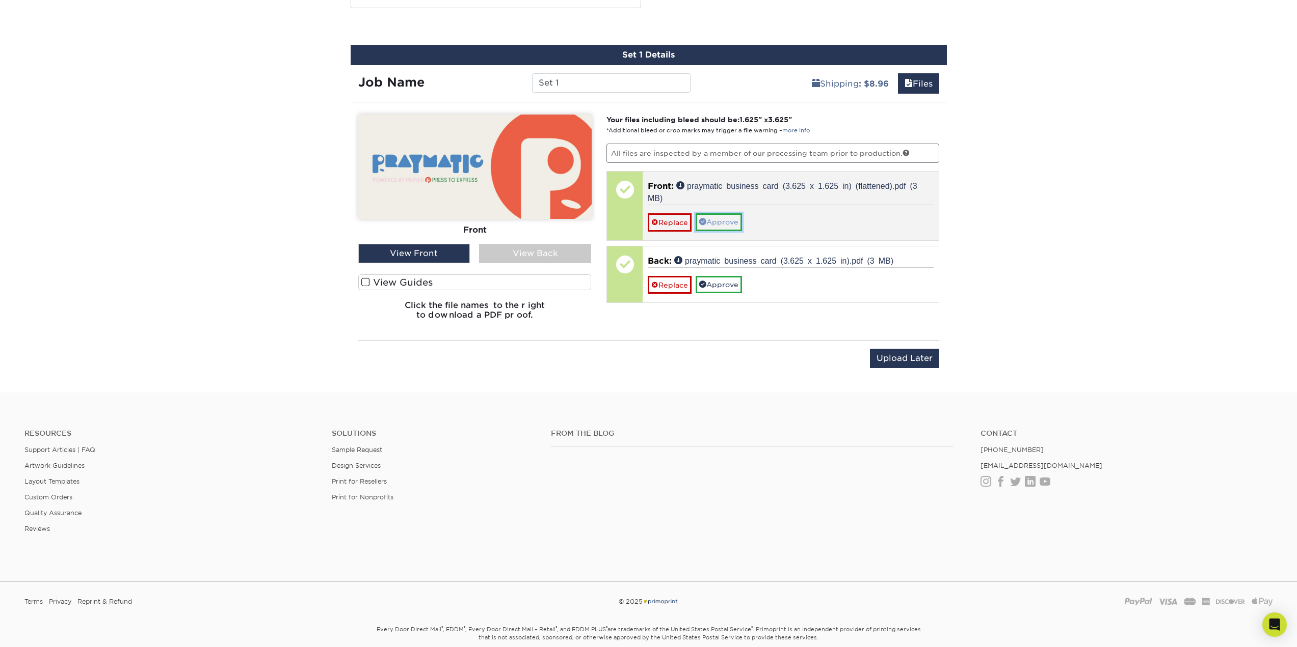
click at [716, 223] on link "Approve" at bounding box center [718, 221] width 46 height 17
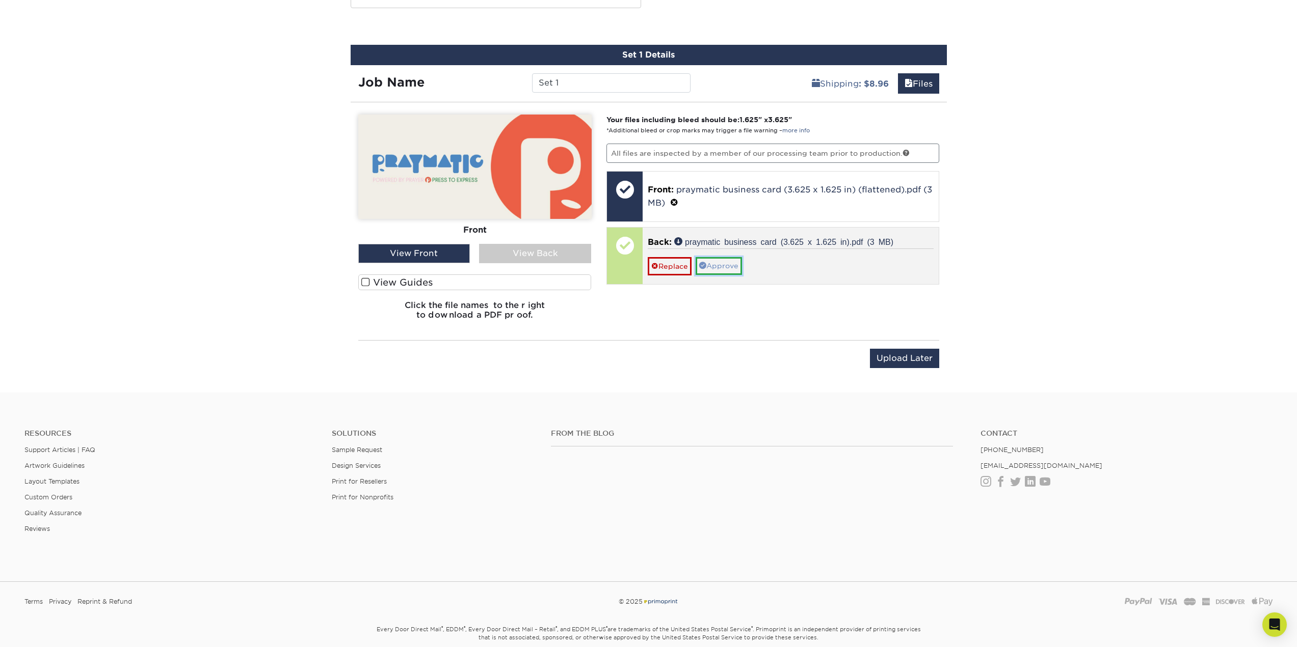
click at [726, 263] on link "Approve" at bounding box center [718, 265] width 46 height 17
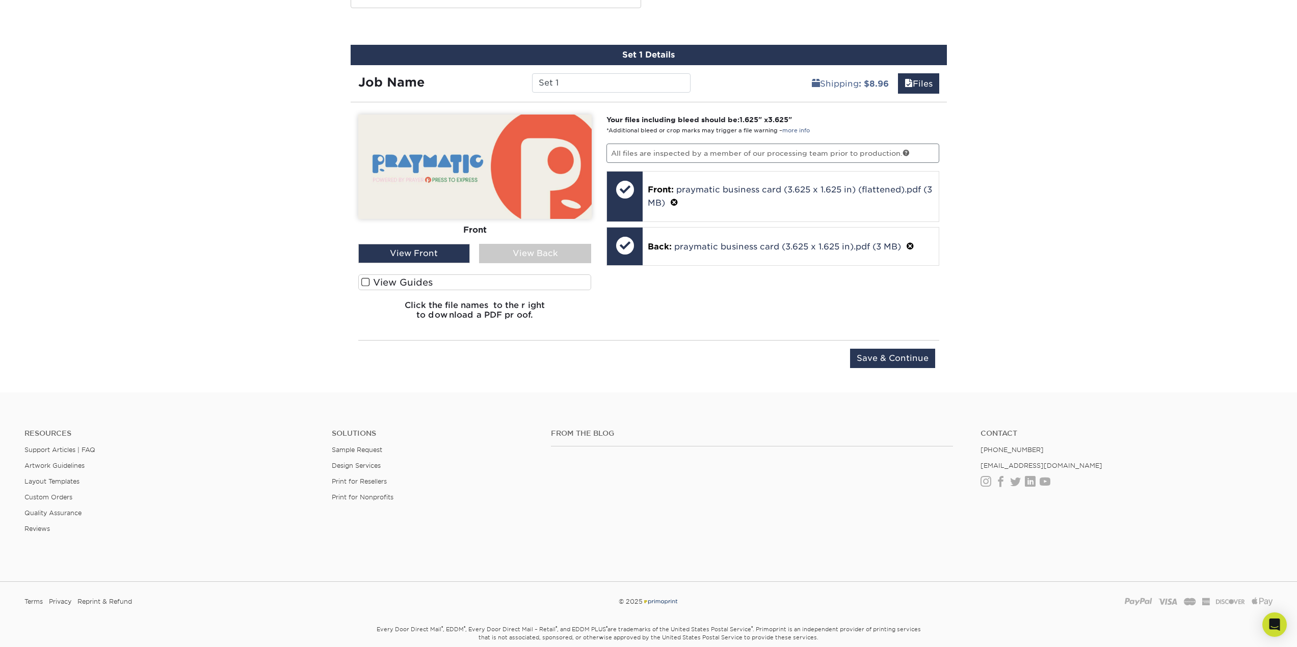
click at [560, 257] on div "View Back" at bounding box center [535, 253] width 112 height 19
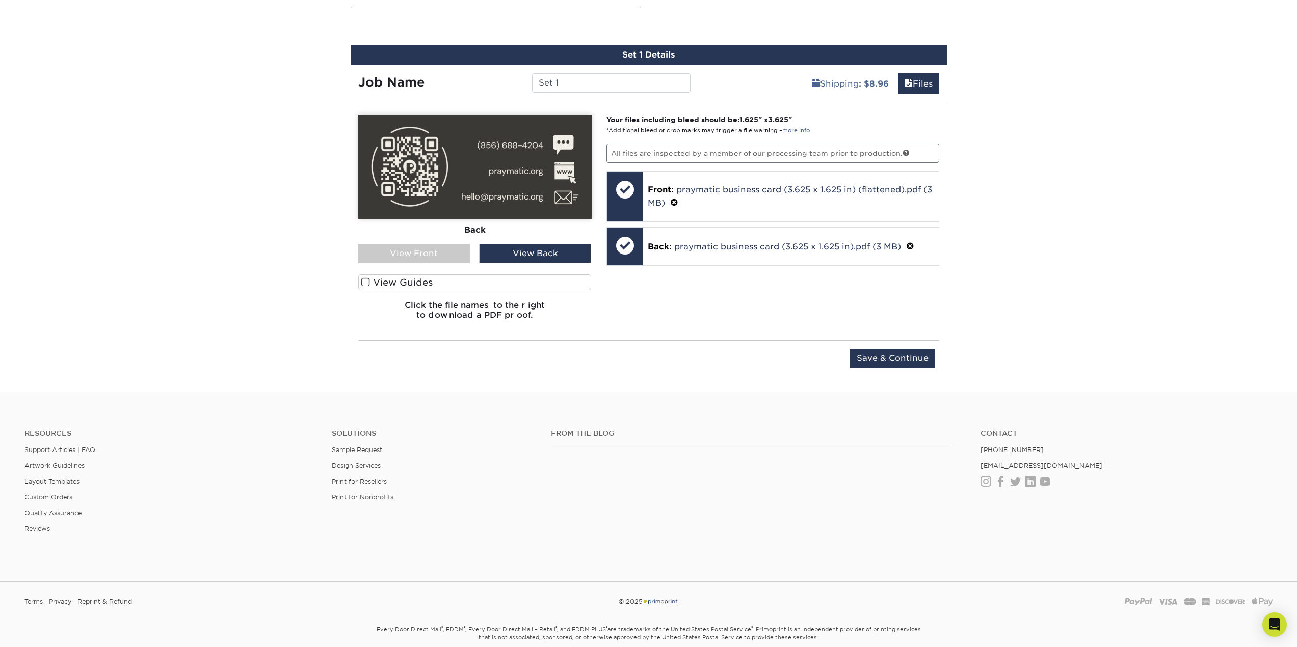
click at [397, 286] on label "View Guides" at bounding box center [474, 283] width 233 height 16
click at [0, 0] on input "View Guides" at bounding box center [0, 0] width 0 height 0
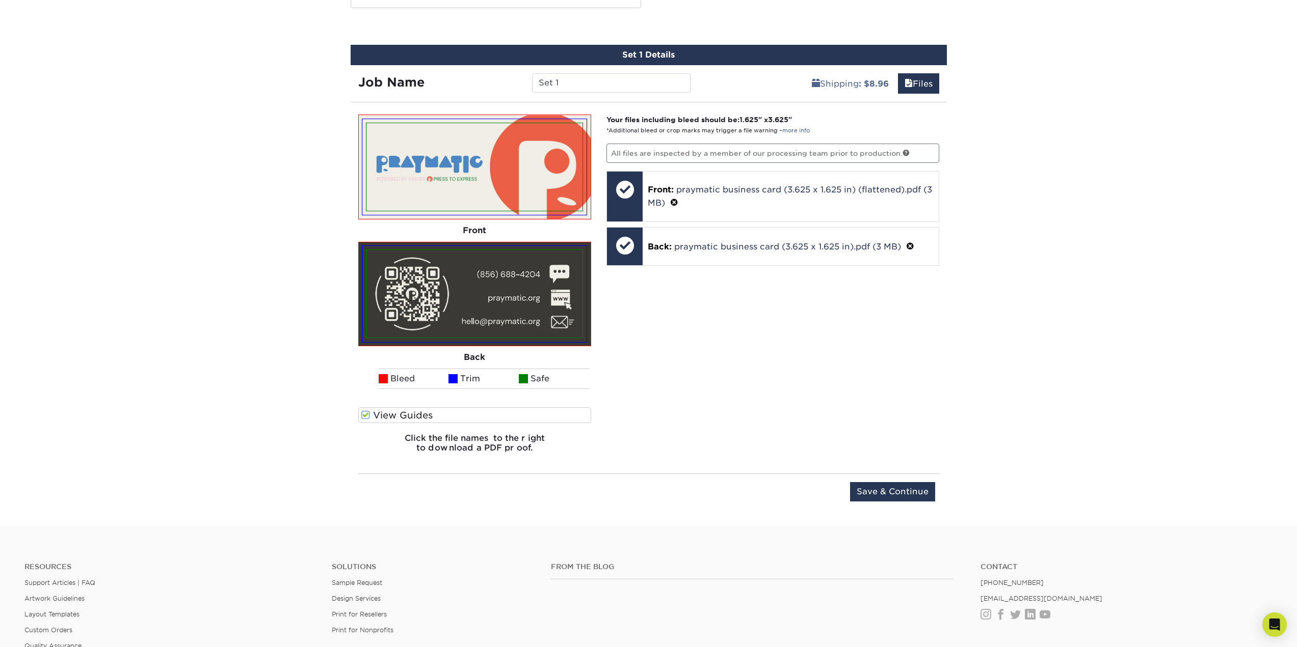
click at [380, 417] on label "View Guides" at bounding box center [474, 416] width 233 height 16
click at [0, 0] on input "View Guides" at bounding box center [0, 0] width 0 height 0
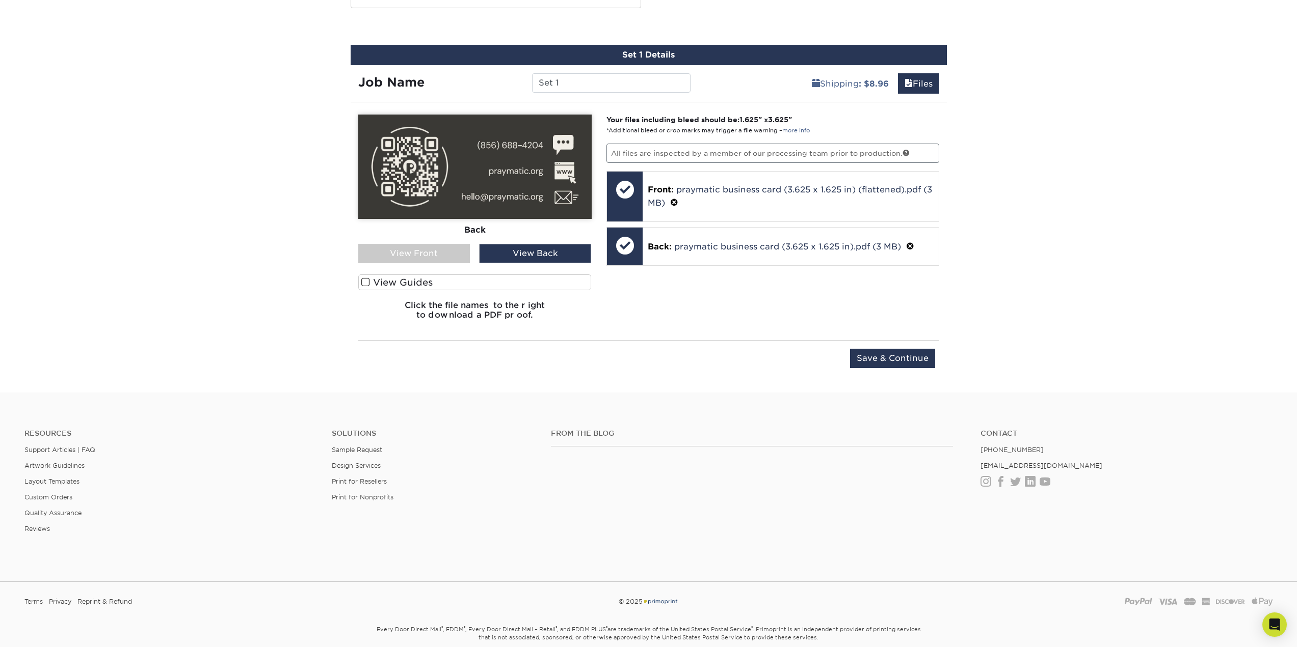
click at [464, 260] on div "View Front" at bounding box center [414, 253] width 112 height 19
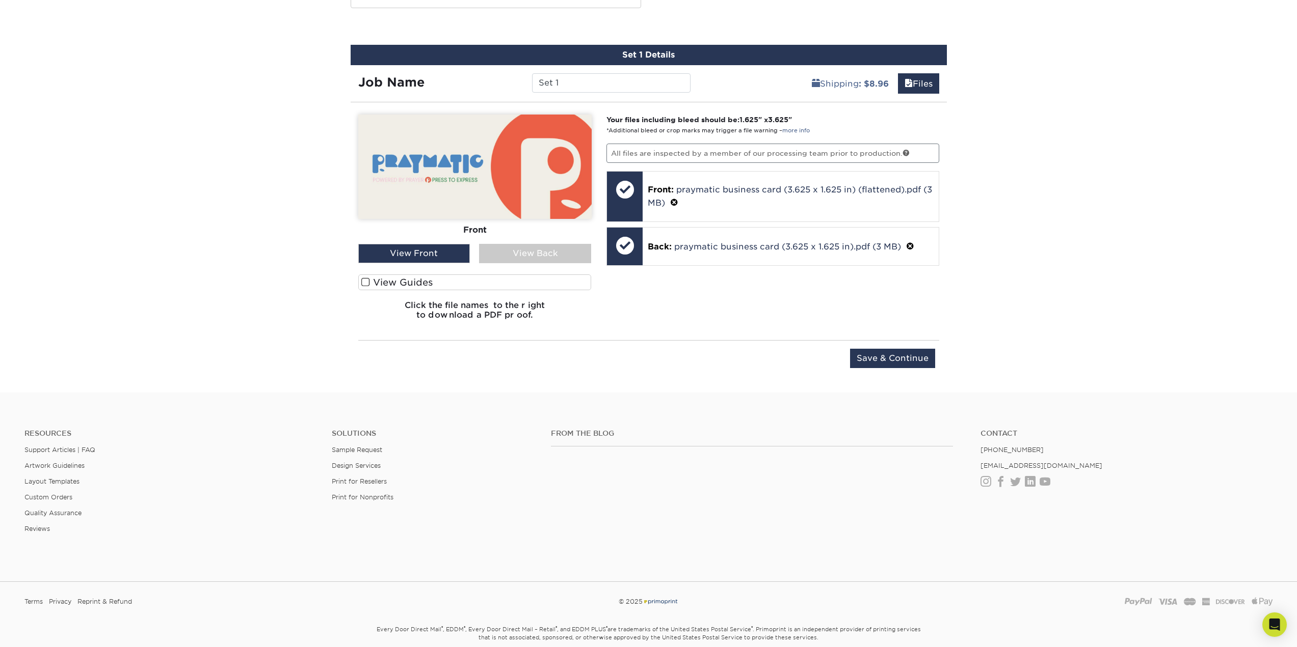
click at [464, 260] on div "View Front" at bounding box center [414, 253] width 112 height 19
click at [636, 185] on div at bounding box center [625, 190] width 36 height 36
click at [634, 186] on div at bounding box center [625, 190] width 36 height 36
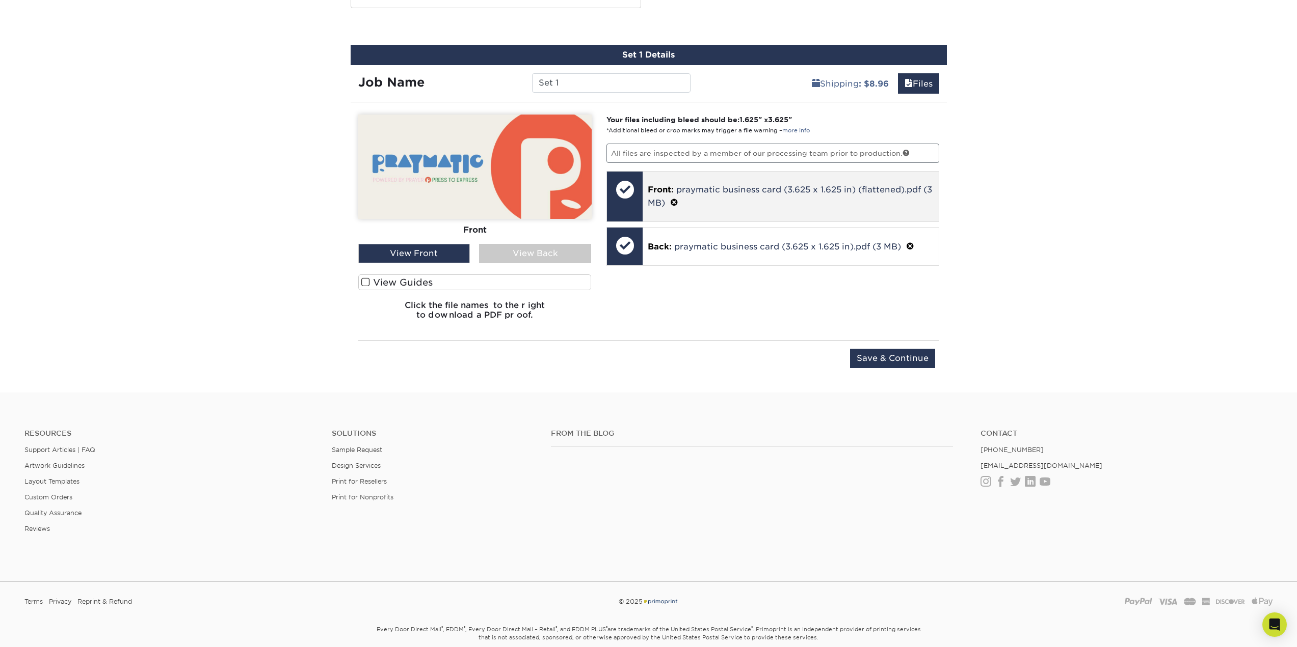
click at [678, 202] on span at bounding box center [674, 203] width 8 height 10
click at [656, 206] on span at bounding box center [654, 203] width 7 height 7
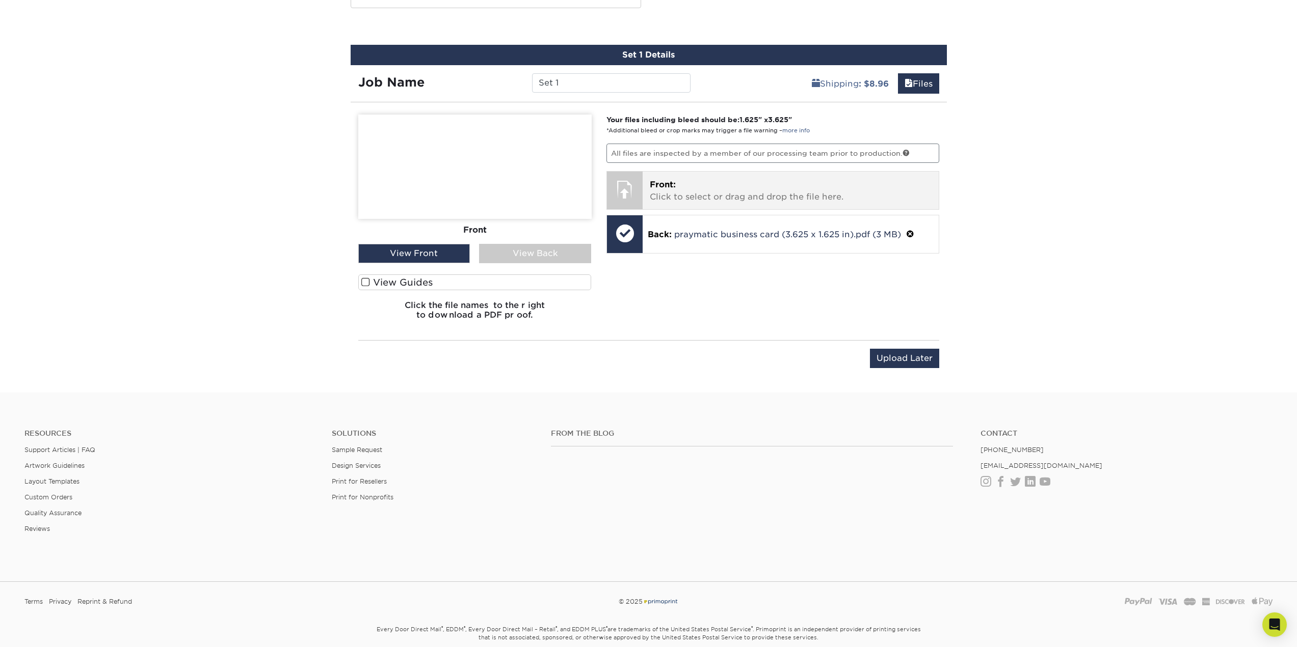
click at [655, 187] on span "Front:" at bounding box center [663, 185] width 26 height 10
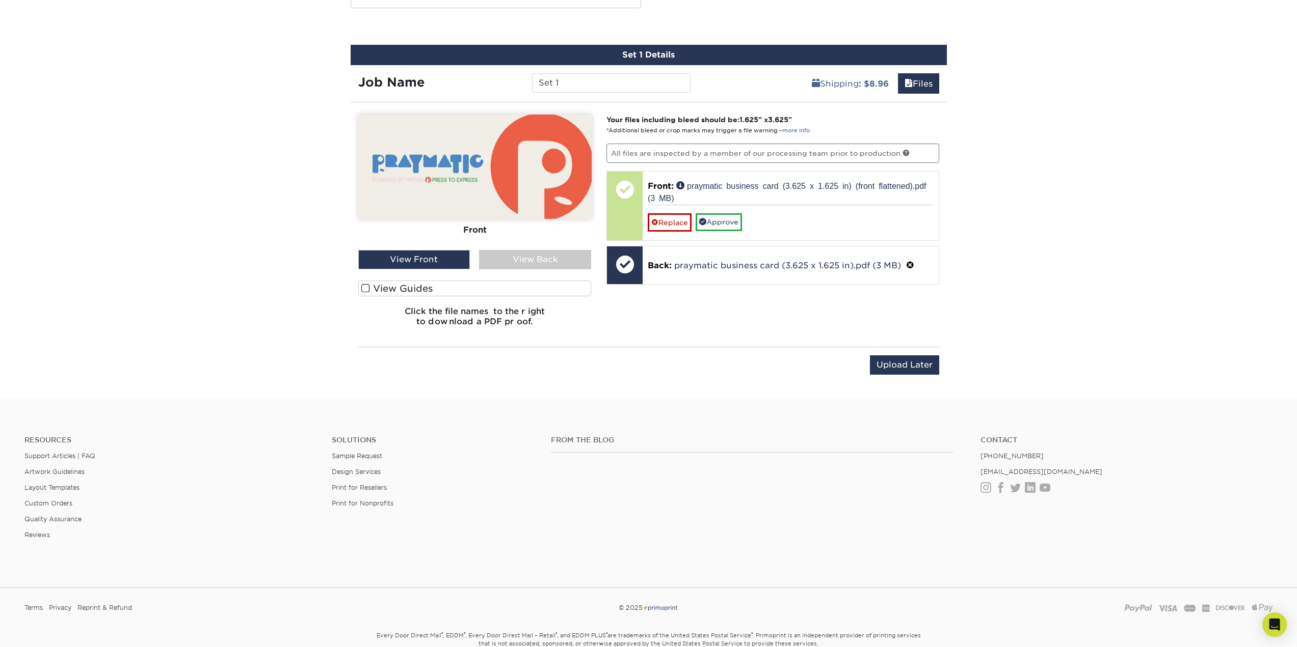
click at [414, 286] on label "View Guides" at bounding box center [474, 289] width 233 height 16
click at [0, 0] on input "View Guides" at bounding box center [0, 0] width 0 height 0
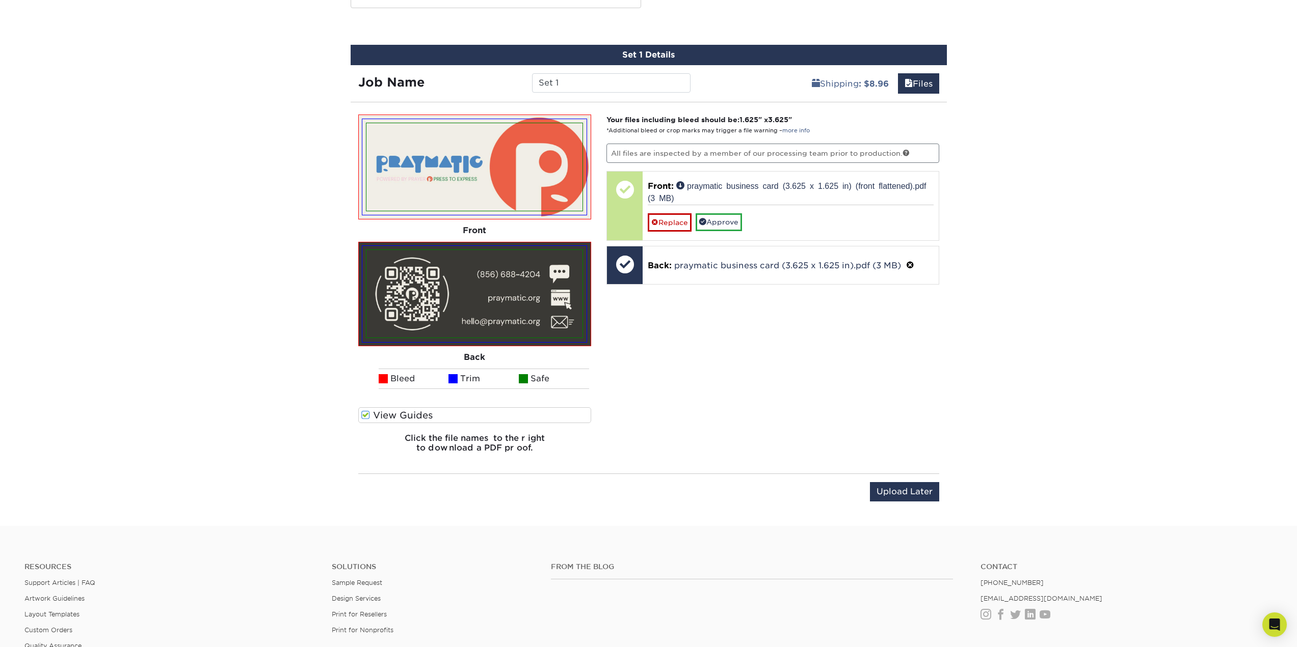
click at [422, 352] on div "Back" at bounding box center [474, 357] width 233 height 22
click at [464, 304] on img at bounding box center [474, 294] width 216 height 88
click at [625, 314] on div "Your files including bleed should be: 1.625 " x 3.625 " *Additional bleed or cr…" at bounding box center [773, 288] width 348 height 347
click at [366, 415] on span at bounding box center [365, 416] width 9 height 10
click at [0, 0] on input "View Guides" at bounding box center [0, 0] width 0 height 0
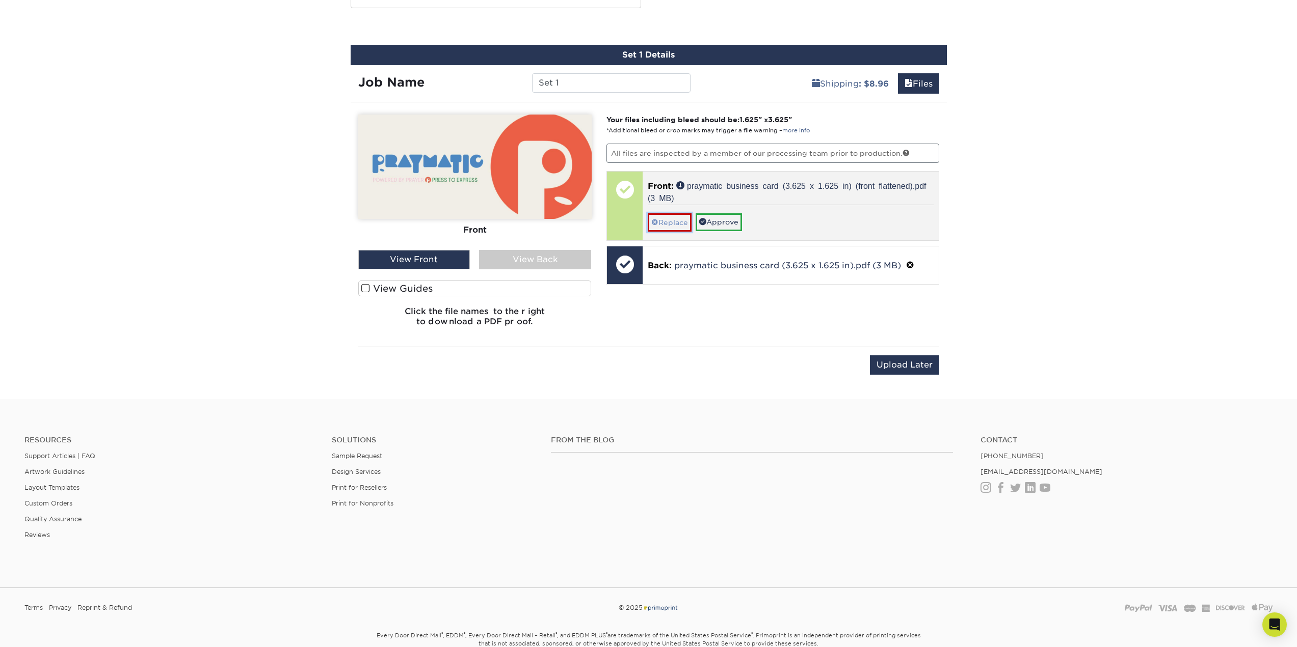
click at [676, 223] on link "Replace" at bounding box center [669, 222] width 44 height 18
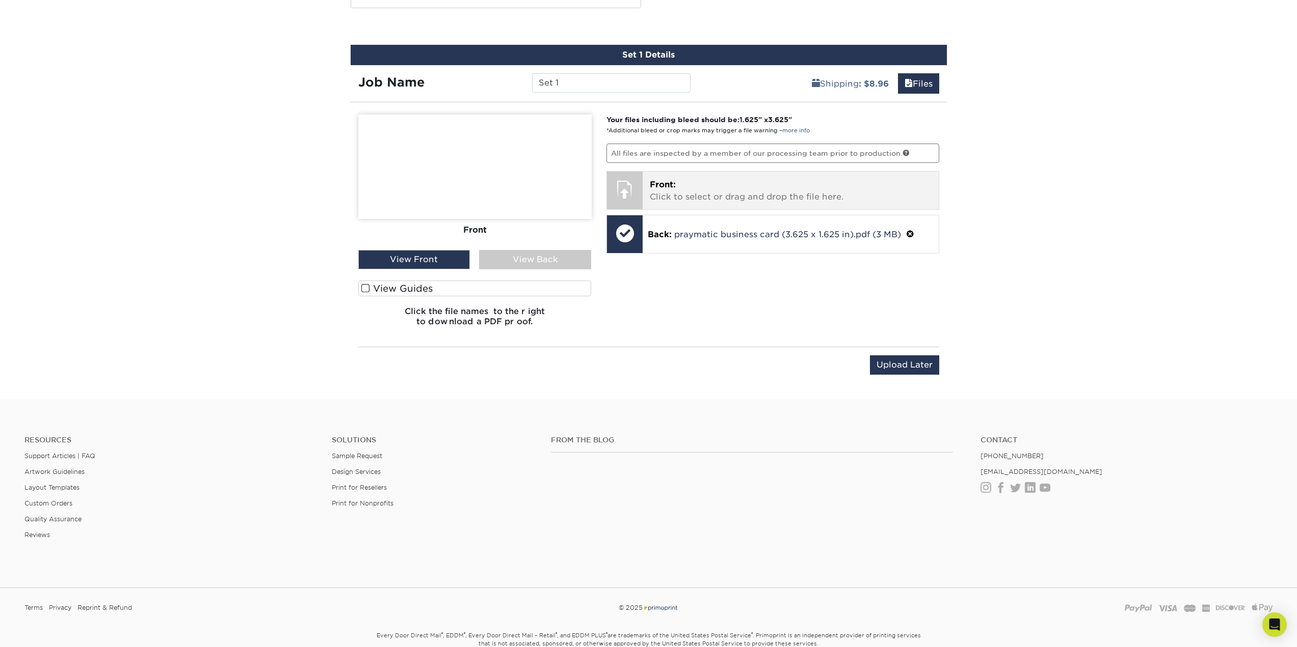
click at [626, 194] on div at bounding box center [625, 190] width 36 height 36
click at [626, 192] on div at bounding box center [625, 190] width 36 height 36
click at [665, 197] on p "Front: Click to select or drag and drop the file here." at bounding box center [791, 191] width 282 height 24
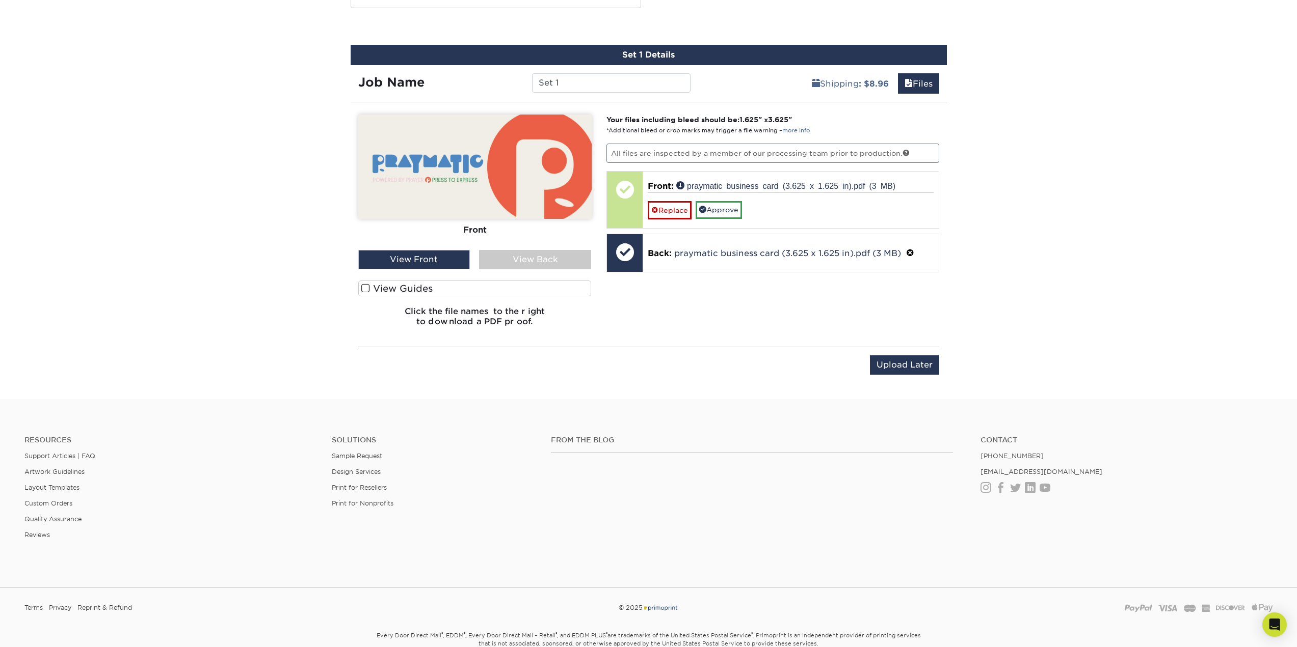
click at [412, 287] on label "View Guides" at bounding box center [474, 289] width 233 height 16
click at [0, 0] on input "View Guides" at bounding box center [0, 0] width 0 height 0
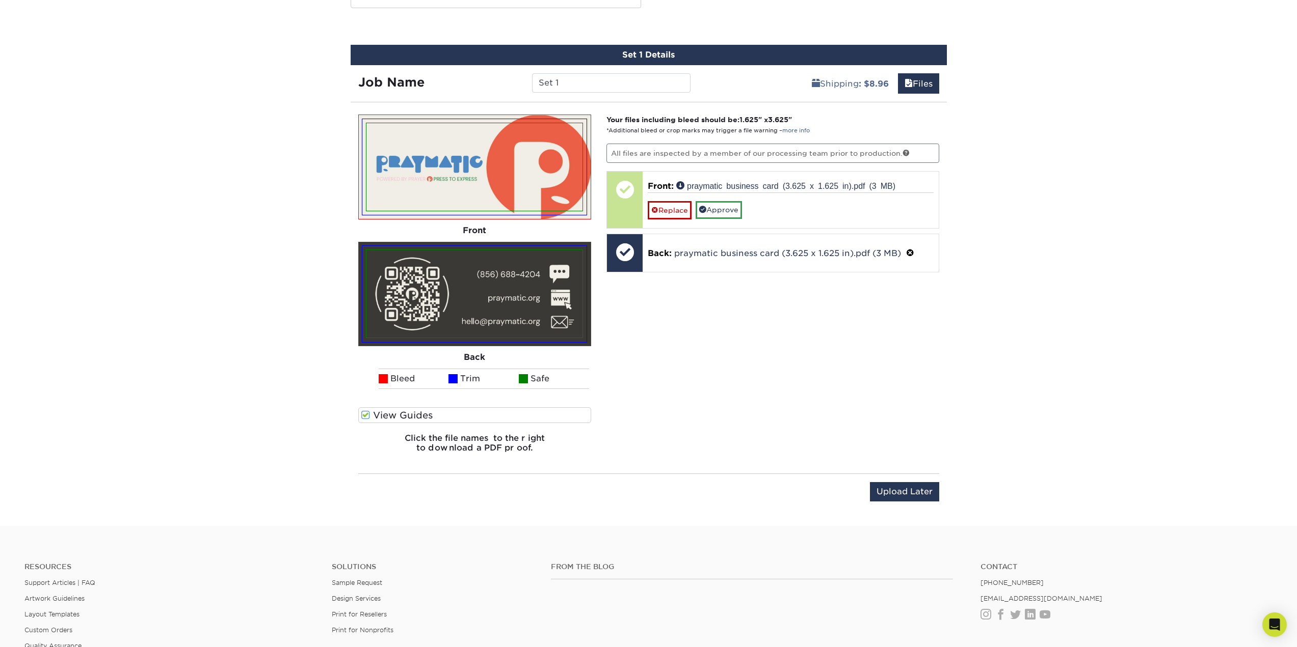
click at [406, 414] on label "View Guides" at bounding box center [474, 416] width 233 height 16
click at [0, 0] on input "View Guides" at bounding box center [0, 0] width 0 height 0
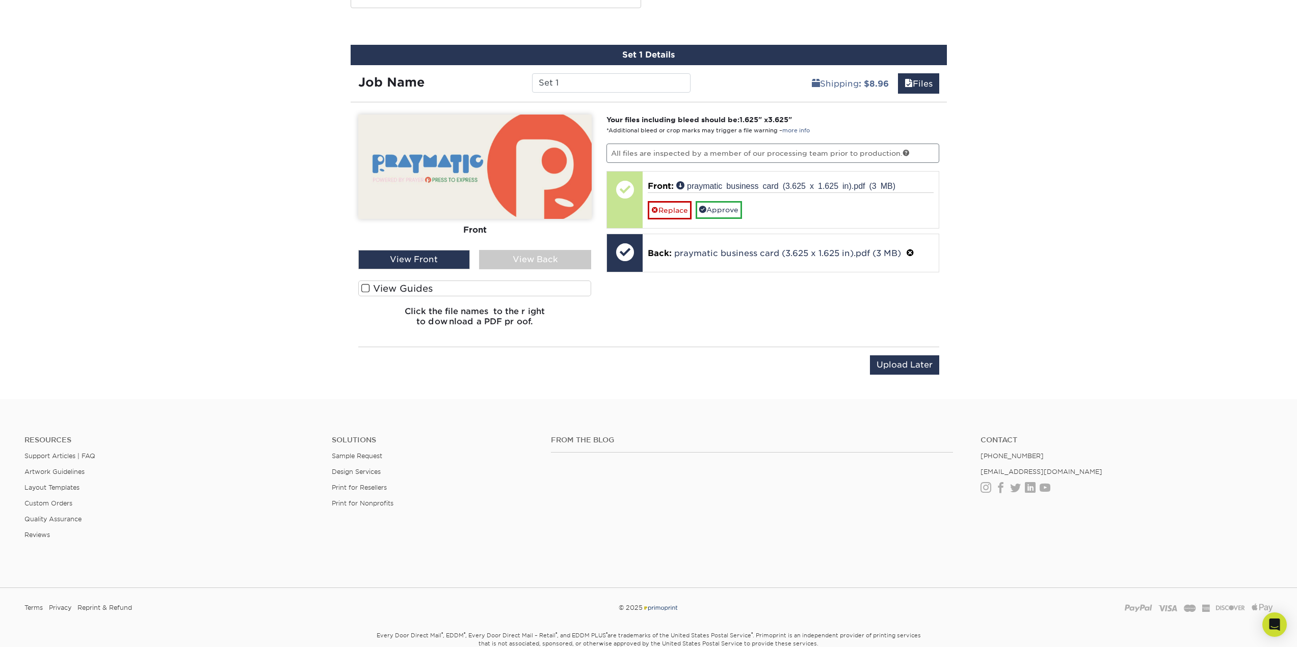
click at [493, 263] on div "View Back" at bounding box center [535, 259] width 112 height 19
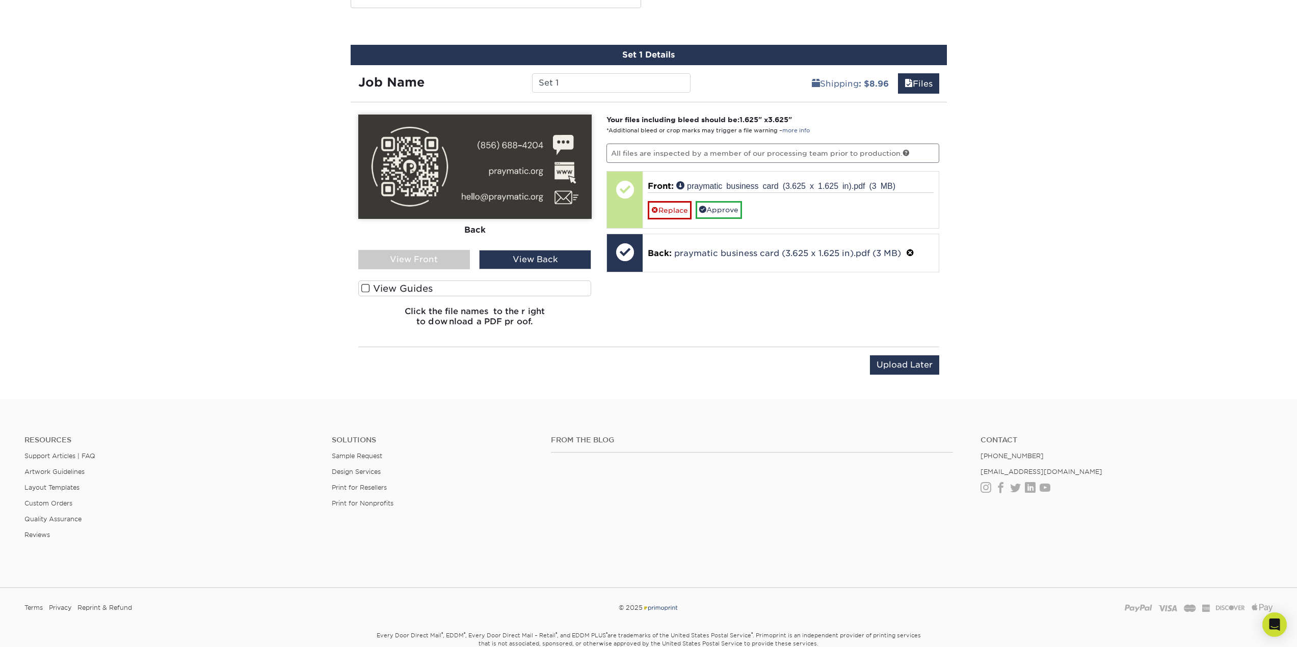
click at [493, 263] on div "View Back" at bounding box center [535, 259] width 112 height 19
click at [454, 264] on div "View Front" at bounding box center [414, 259] width 112 height 19
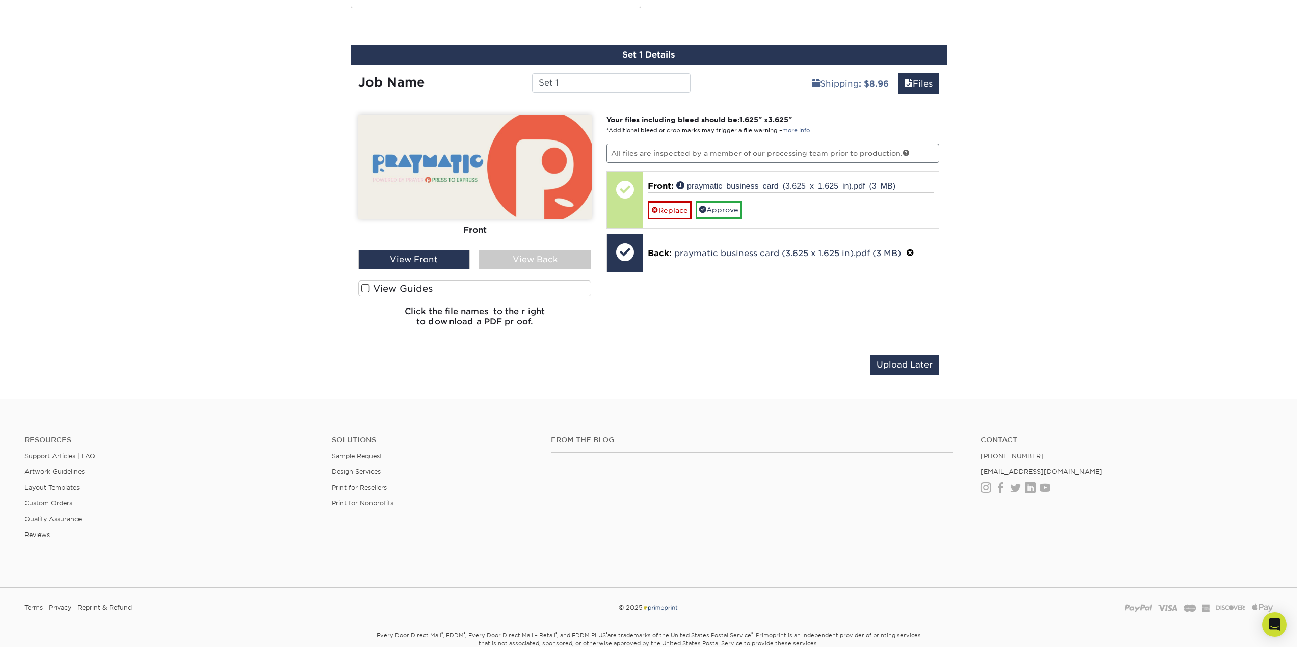
click at [490, 257] on div "View Back" at bounding box center [535, 259] width 112 height 19
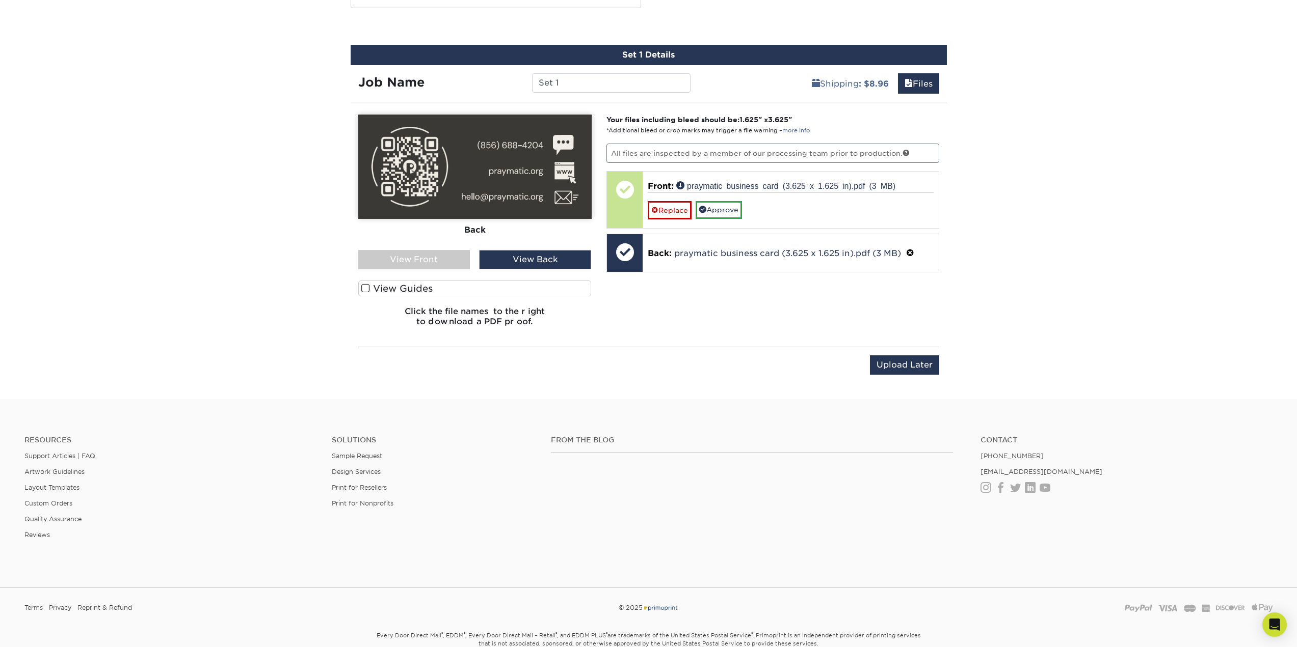
click at [455, 259] on div "View Front" at bounding box center [414, 259] width 112 height 19
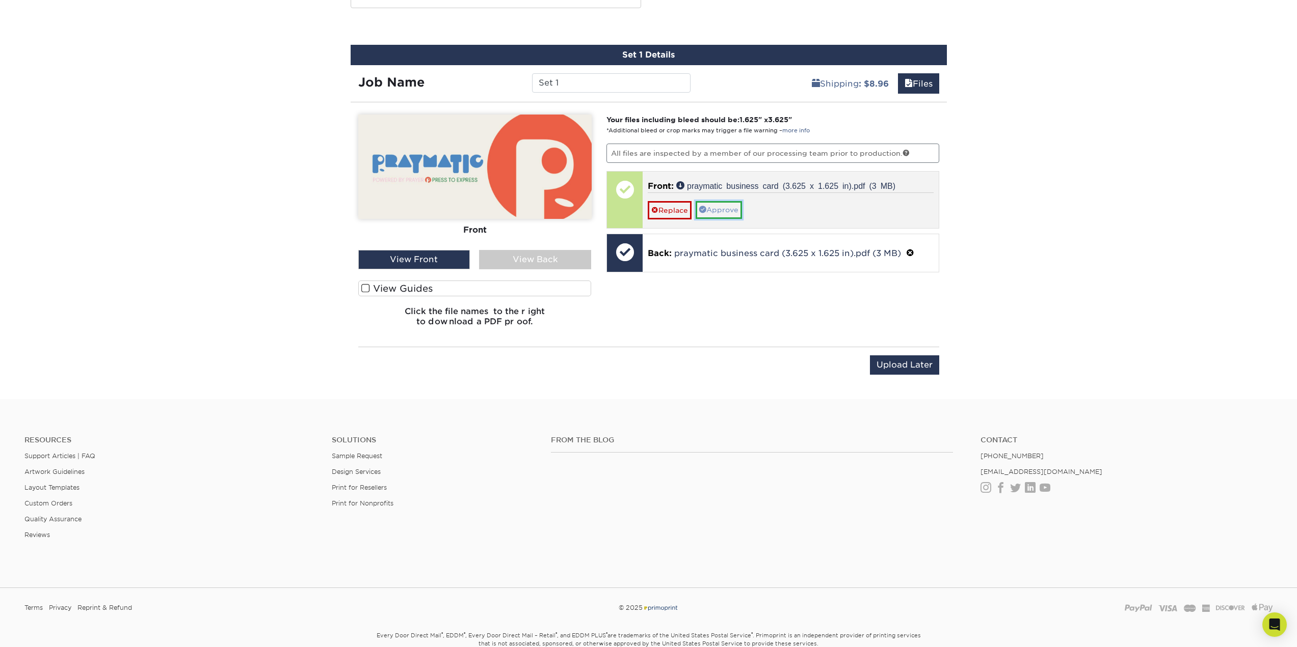
click at [716, 204] on link "Approve" at bounding box center [718, 209] width 46 height 17
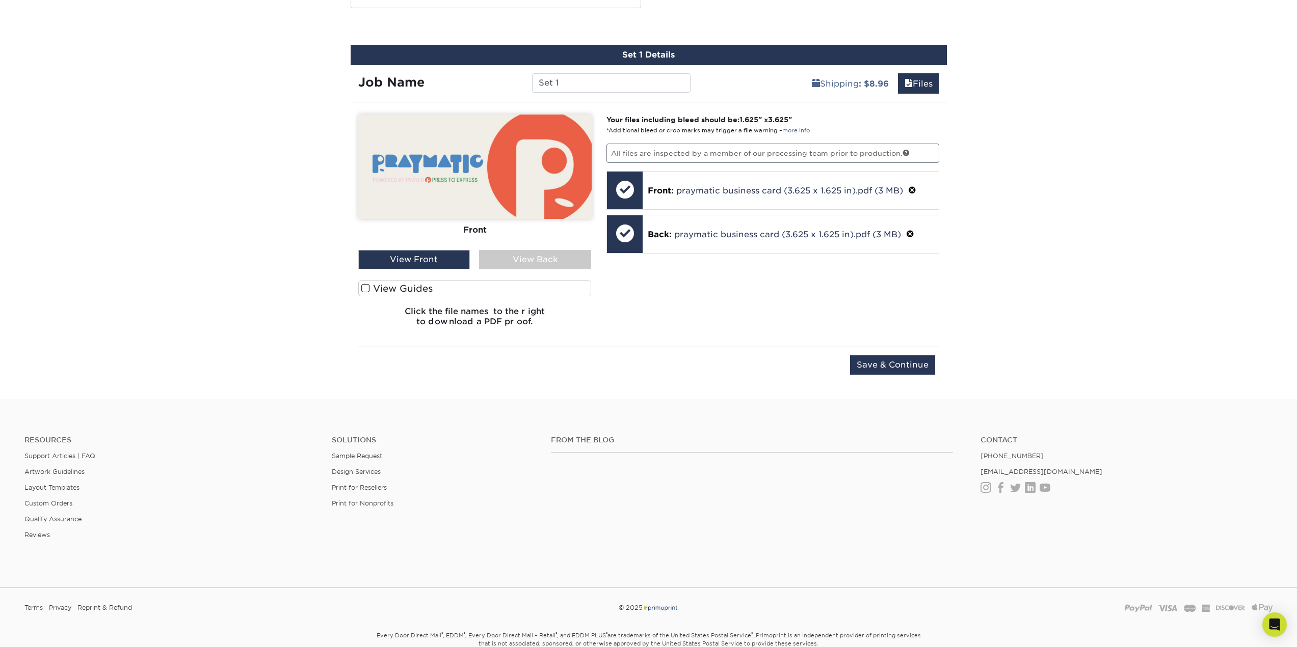
click at [461, 261] on div "View Front" at bounding box center [414, 259] width 112 height 19
click at [490, 262] on div "View Back" at bounding box center [535, 259] width 112 height 19
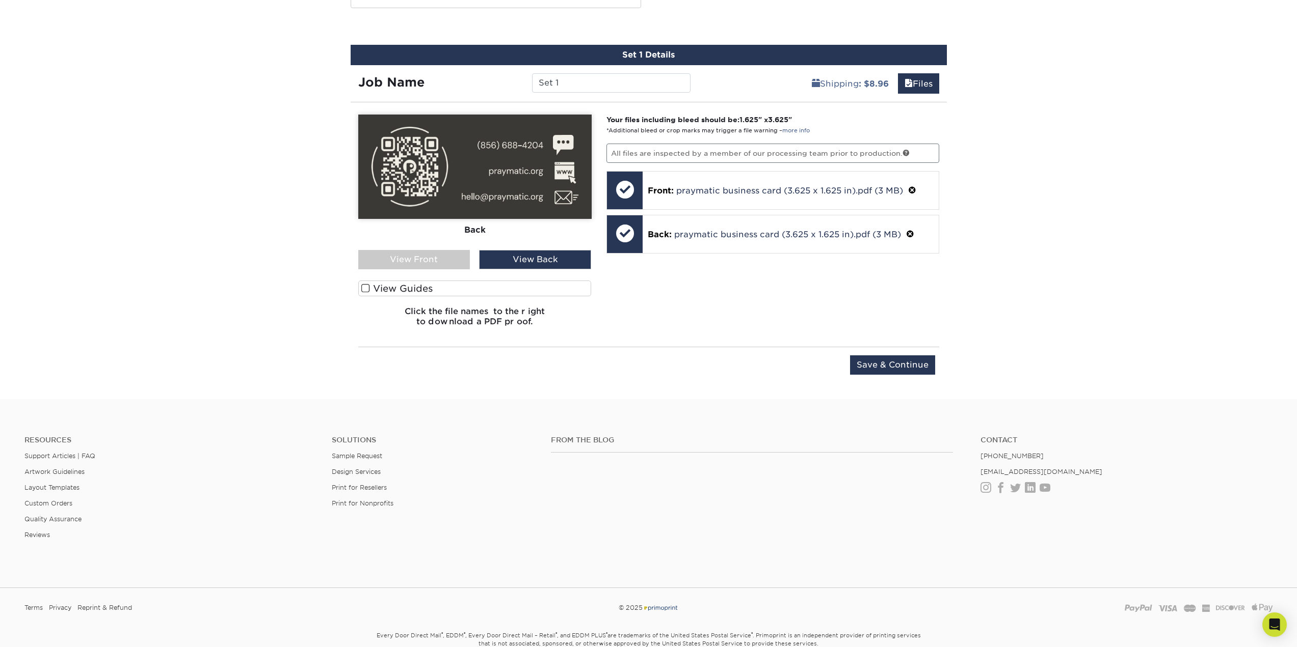
click at [448, 263] on div "View Front" at bounding box center [414, 259] width 112 height 19
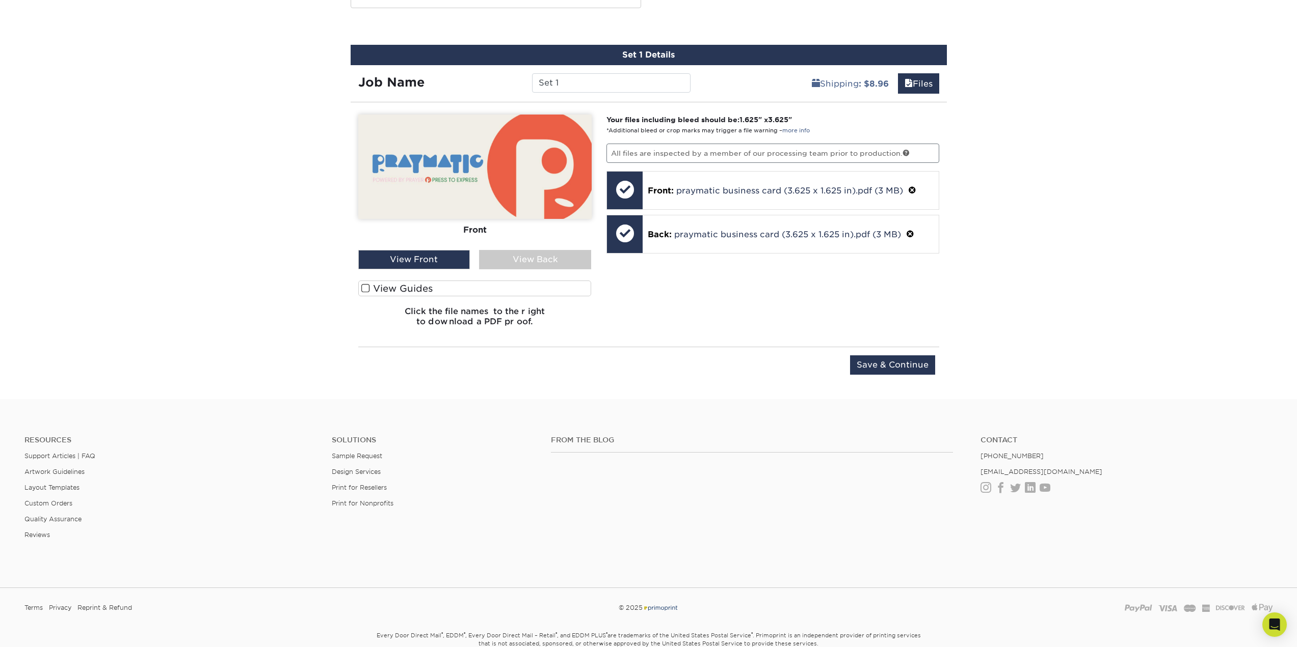
click at [523, 264] on div "View Back" at bounding box center [535, 259] width 112 height 19
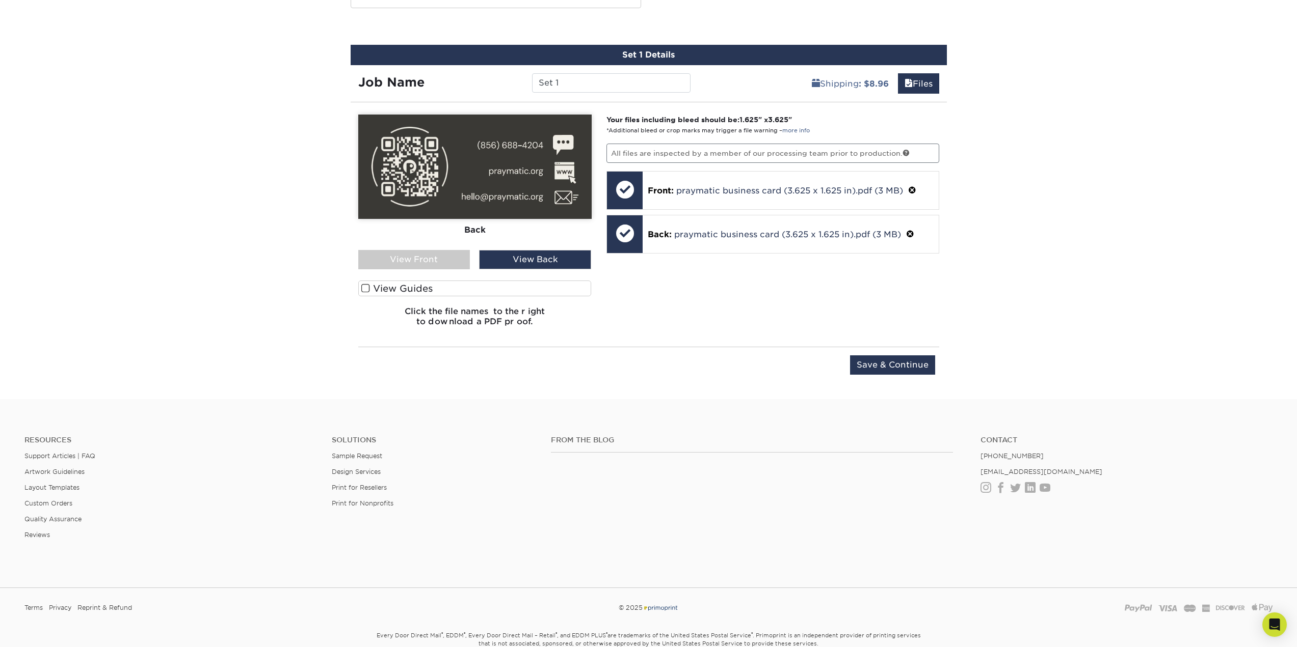
click at [454, 264] on div "View Front" at bounding box center [414, 259] width 112 height 19
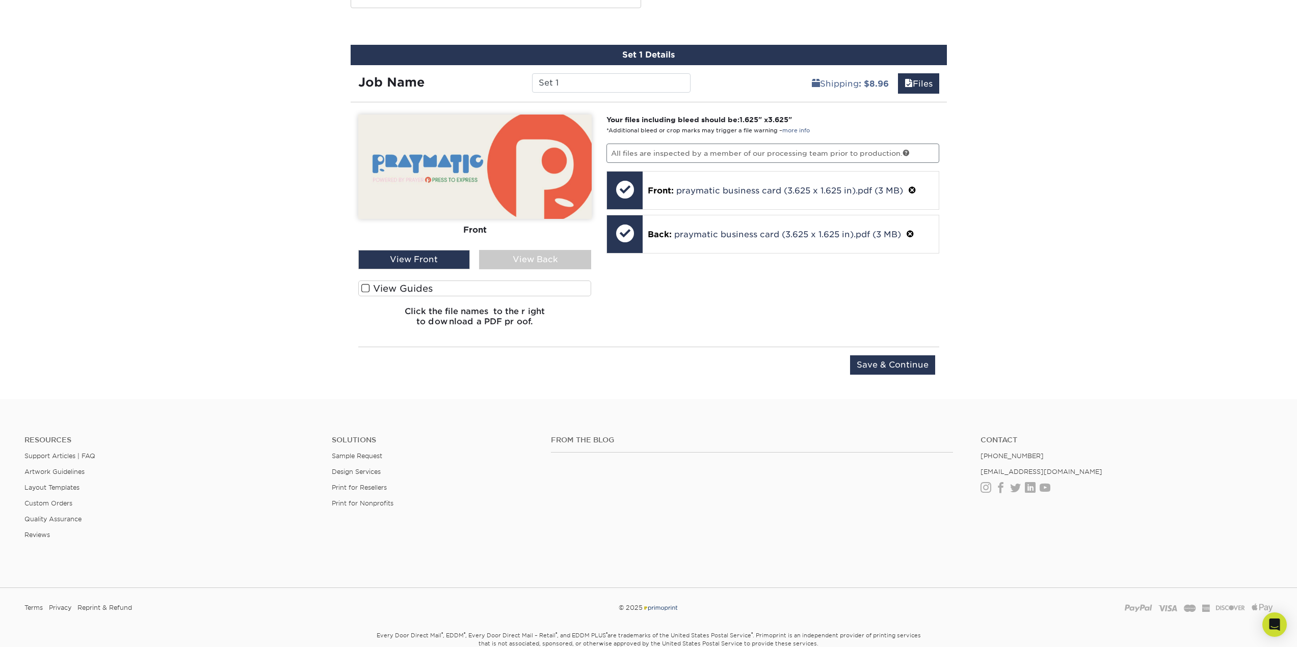
click at [533, 257] on div "View Back" at bounding box center [535, 259] width 112 height 19
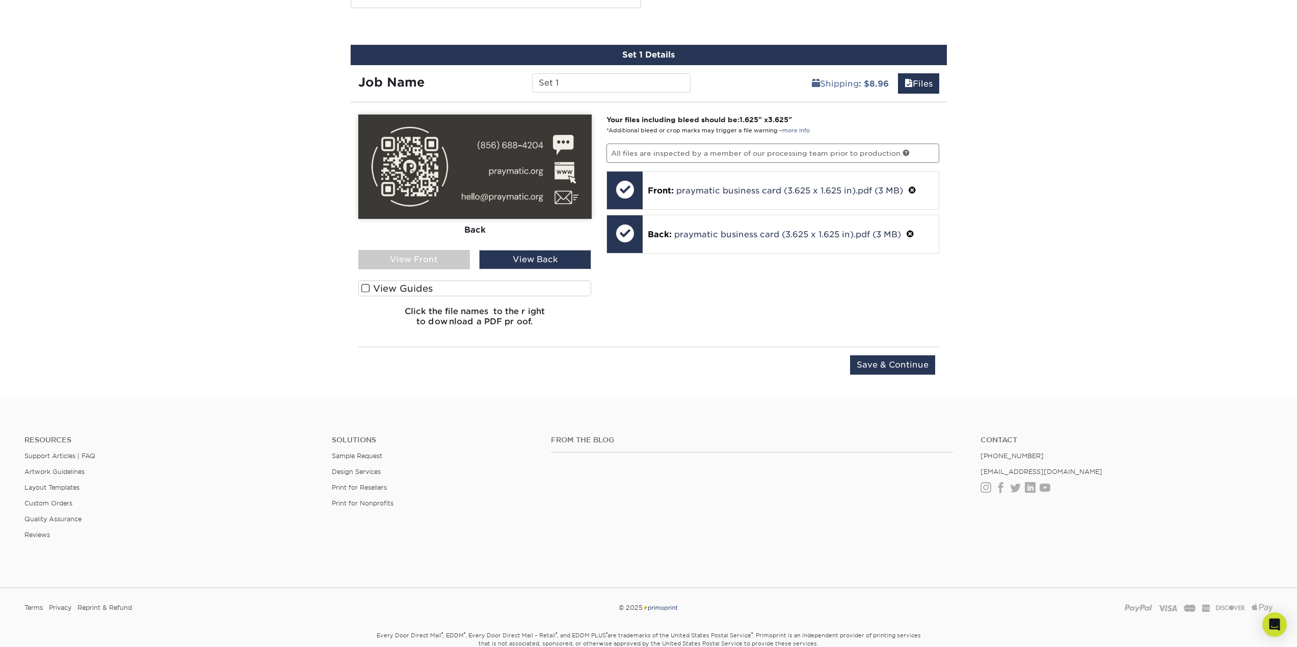
click at [451, 258] on div "View Front" at bounding box center [414, 259] width 112 height 19
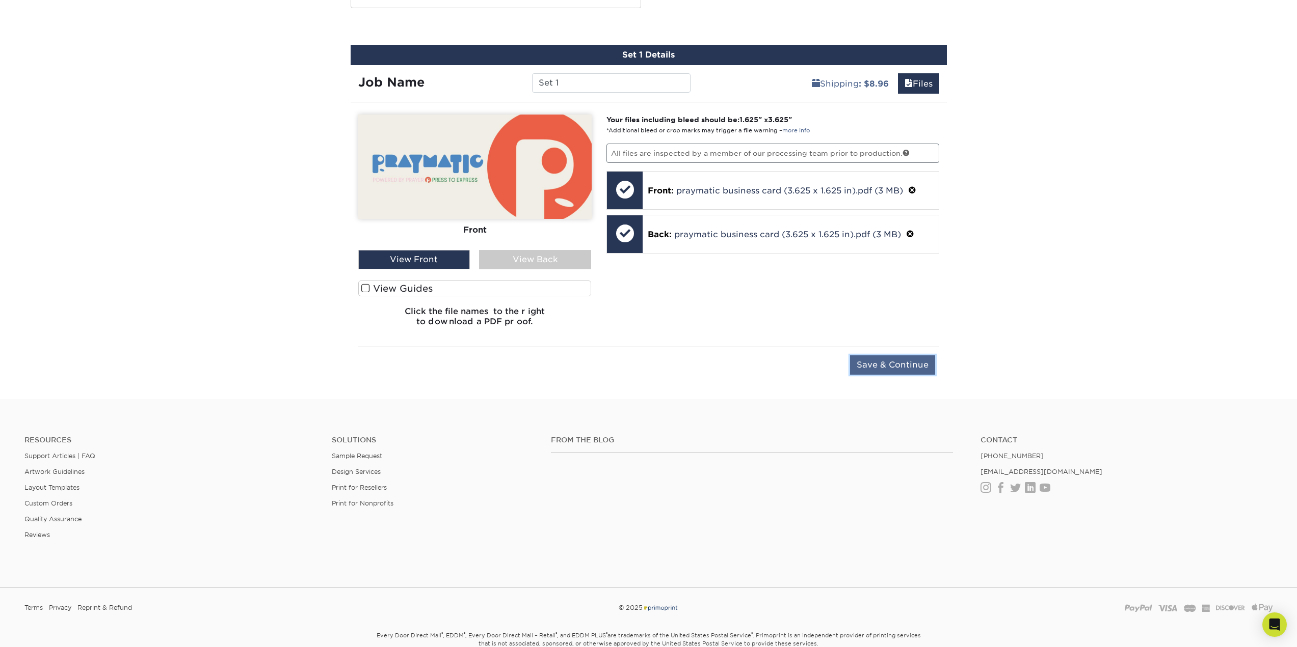
click at [876, 369] on input "Save & Continue" at bounding box center [892, 365] width 85 height 19
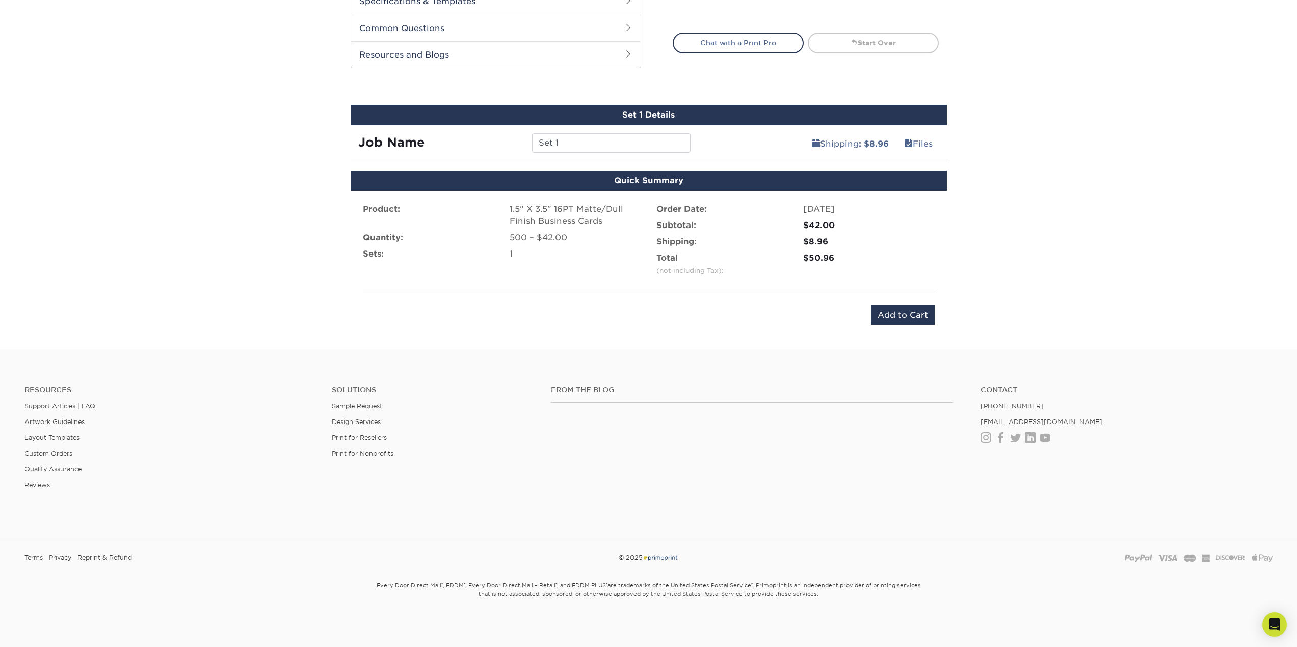
scroll to position [500, 0]
click at [885, 315] on input "Add to Cart" at bounding box center [903, 315] width 64 height 19
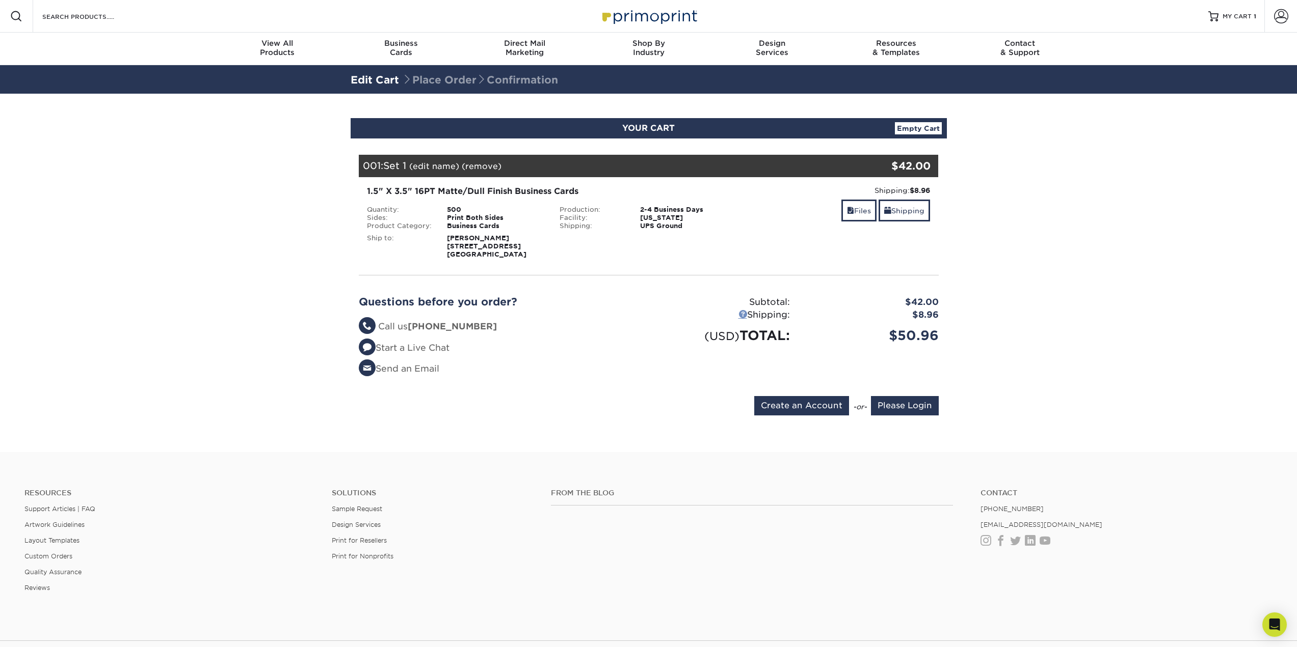
click at [743, 311] on link at bounding box center [742, 314] width 9 height 9
click at [794, 409] on input "Create an Account" at bounding box center [801, 405] width 95 height 19
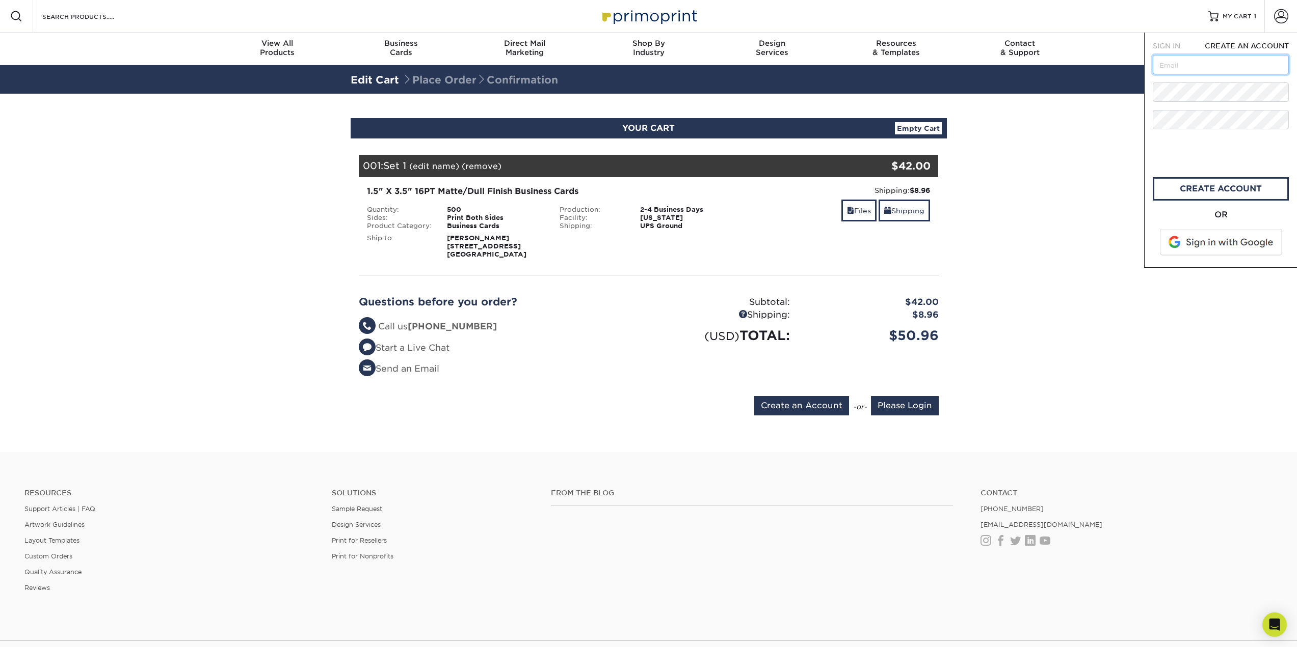
click at [1163, 66] on input "text" at bounding box center [1220, 64] width 136 height 19
type input "[EMAIL_ADDRESS][DOMAIN_NAME]"
click at [1208, 190] on link "create account" at bounding box center [1220, 188] width 136 height 23
